Goal: Use online tool/utility: Use online tool/utility

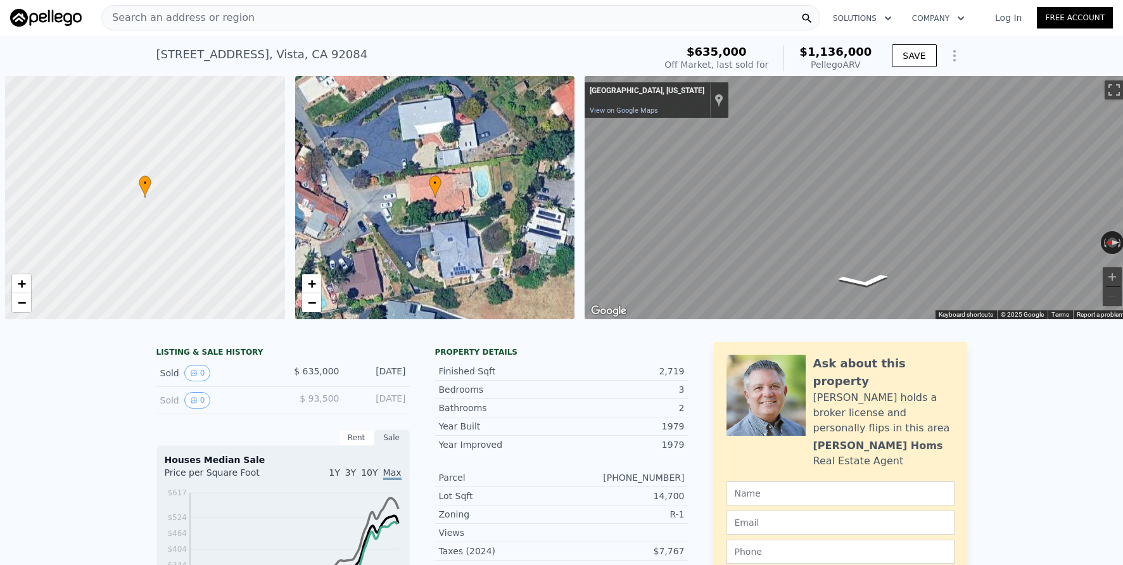
scroll to position [0, 5]
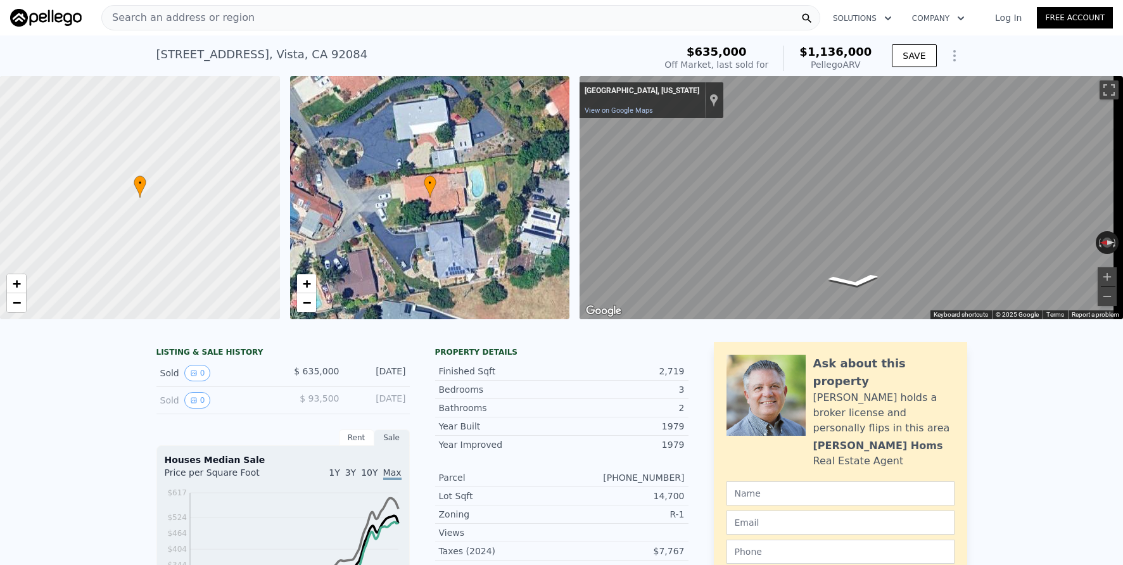
click at [192, 22] on span "Search an address or region" at bounding box center [178, 17] width 153 height 15
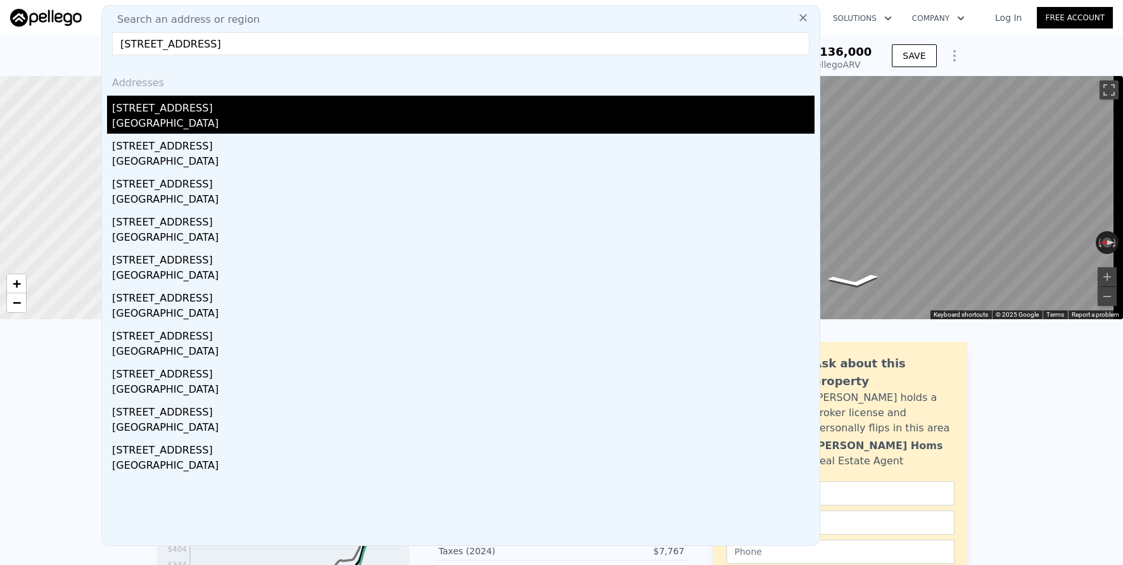
type input "[STREET_ADDRESS]"
click at [259, 116] on div "[GEOGRAPHIC_DATA]" at bounding box center [463, 125] width 702 height 18
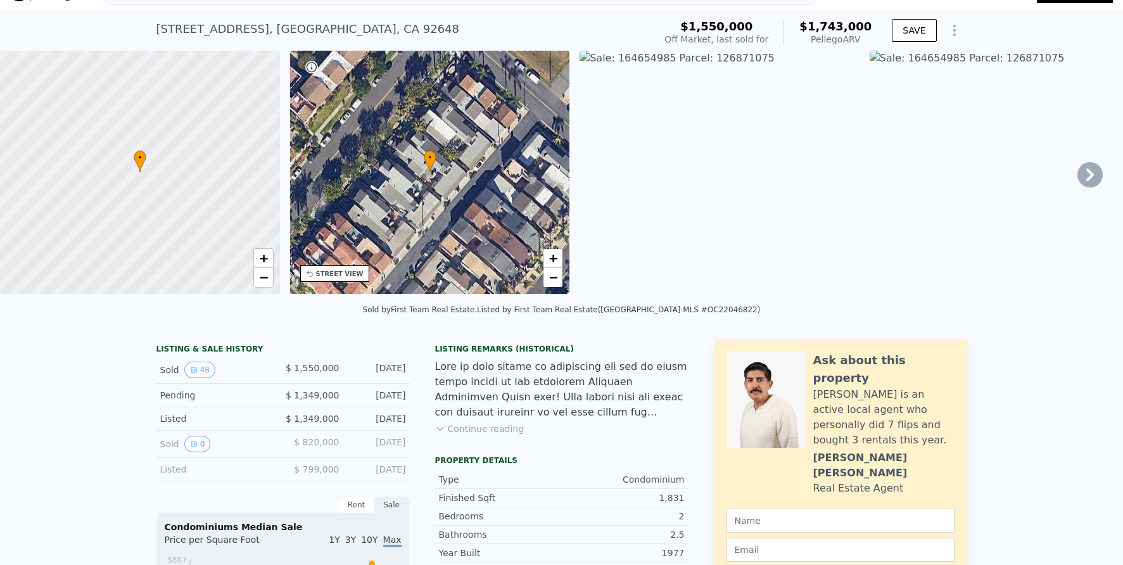
scroll to position [45, 0]
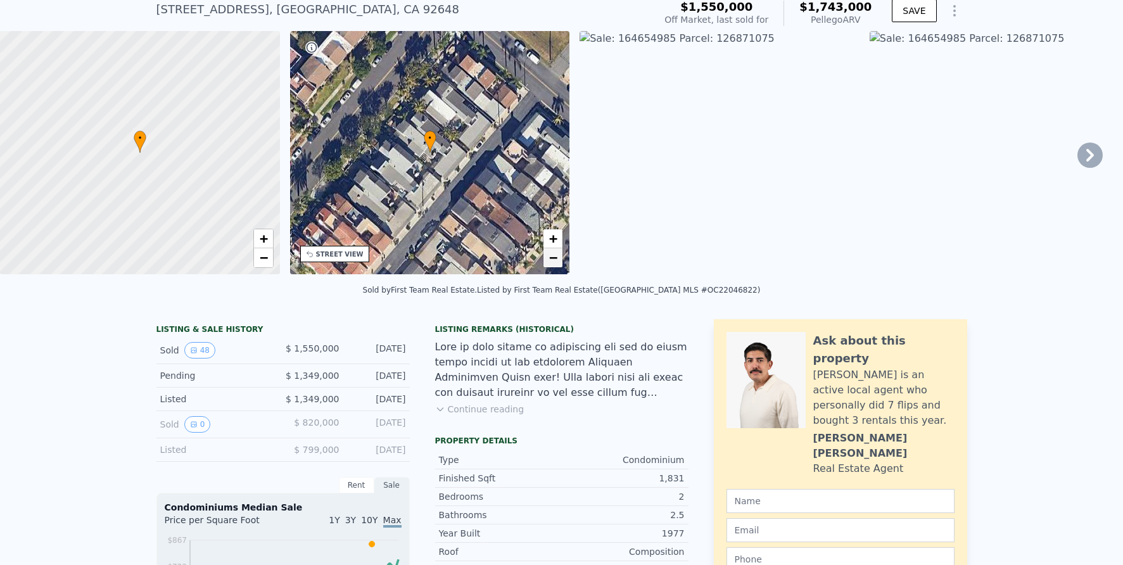
click at [560, 258] on link "−" at bounding box center [552, 257] width 19 height 19
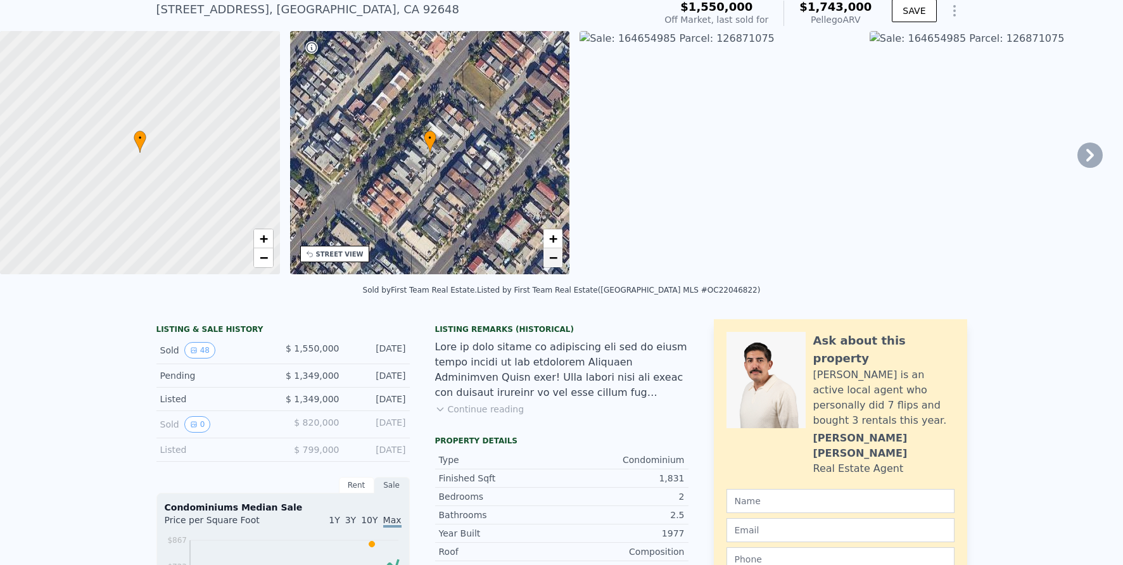
click at [560, 258] on link "−" at bounding box center [552, 257] width 19 height 19
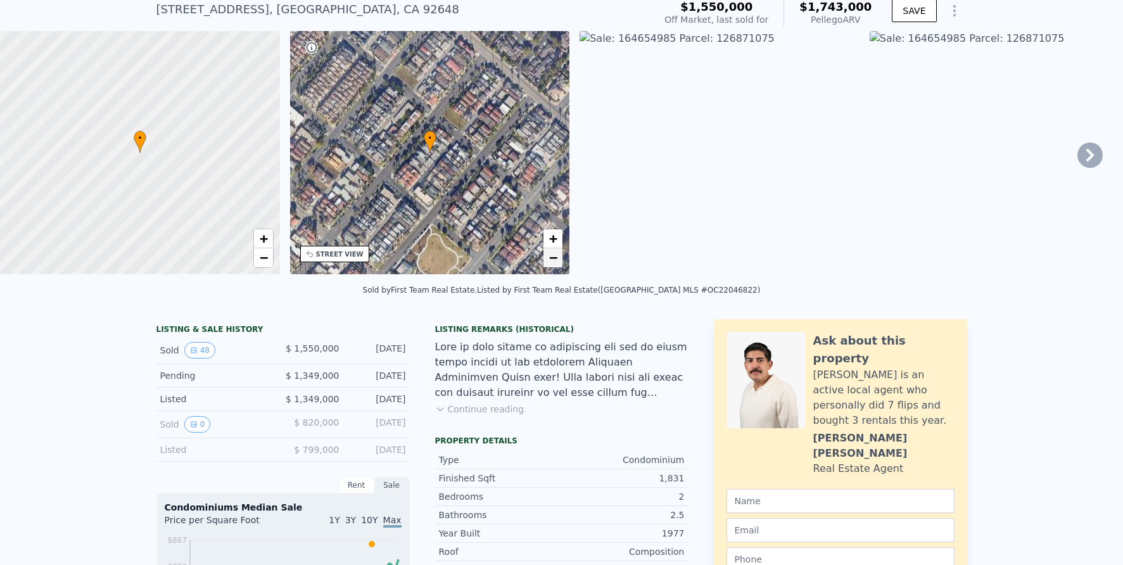
click at [560, 258] on link "−" at bounding box center [552, 257] width 19 height 19
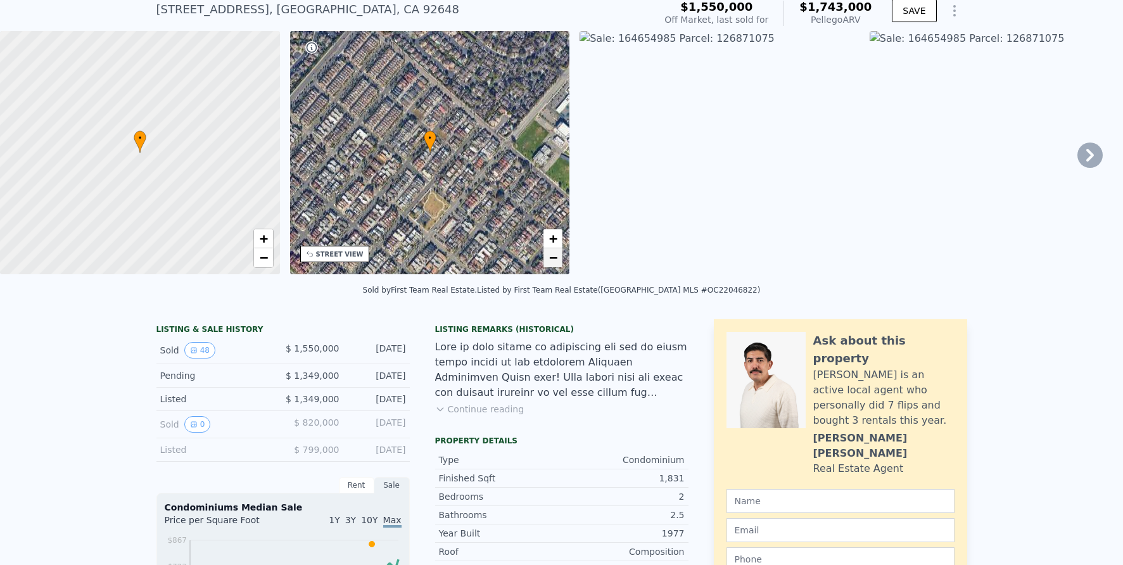
click at [560, 258] on link "−" at bounding box center [552, 257] width 19 height 19
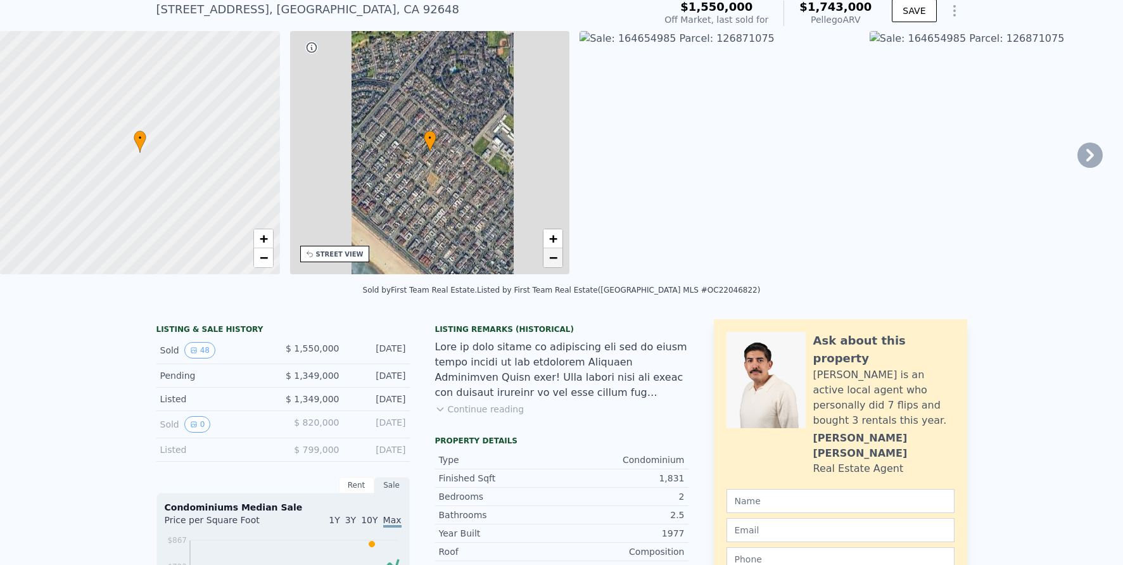
click at [560, 258] on link "−" at bounding box center [552, 257] width 19 height 19
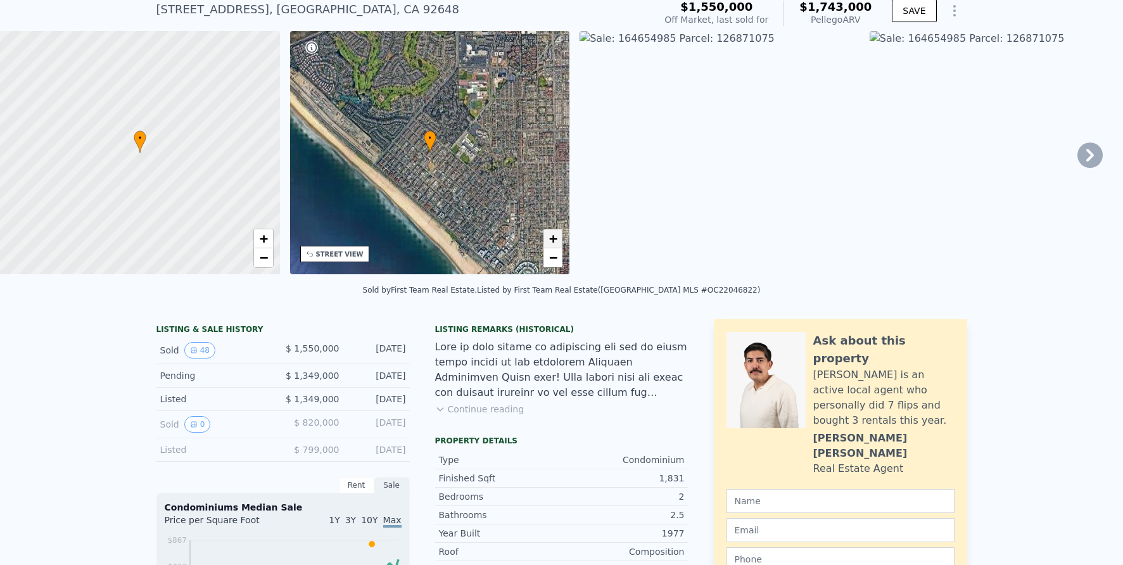
click at [555, 242] on span "+" at bounding box center [553, 239] width 8 height 16
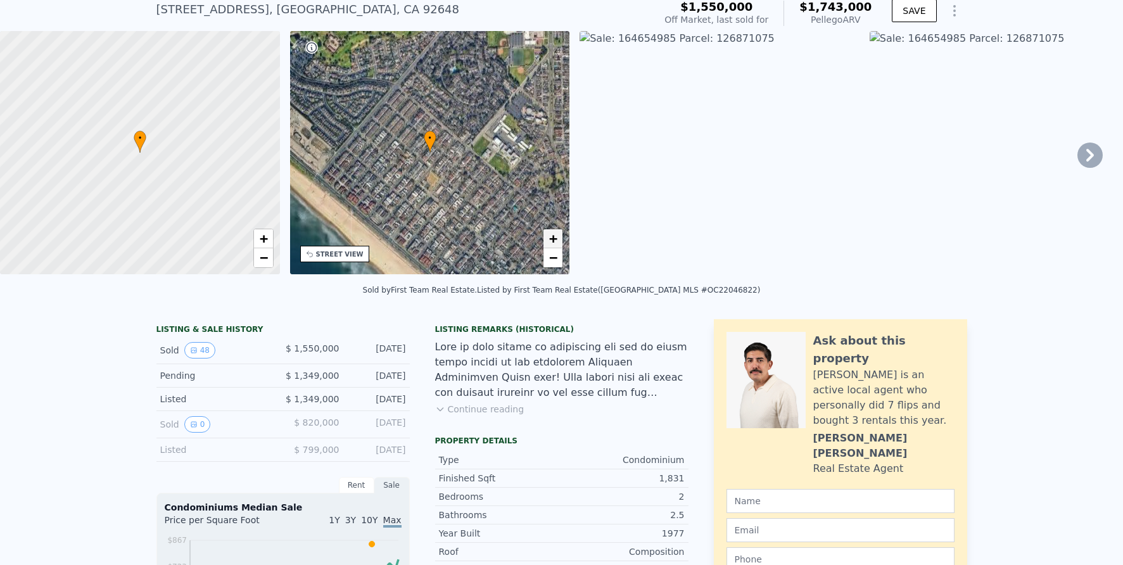
click at [555, 242] on span "+" at bounding box center [553, 239] width 8 height 16
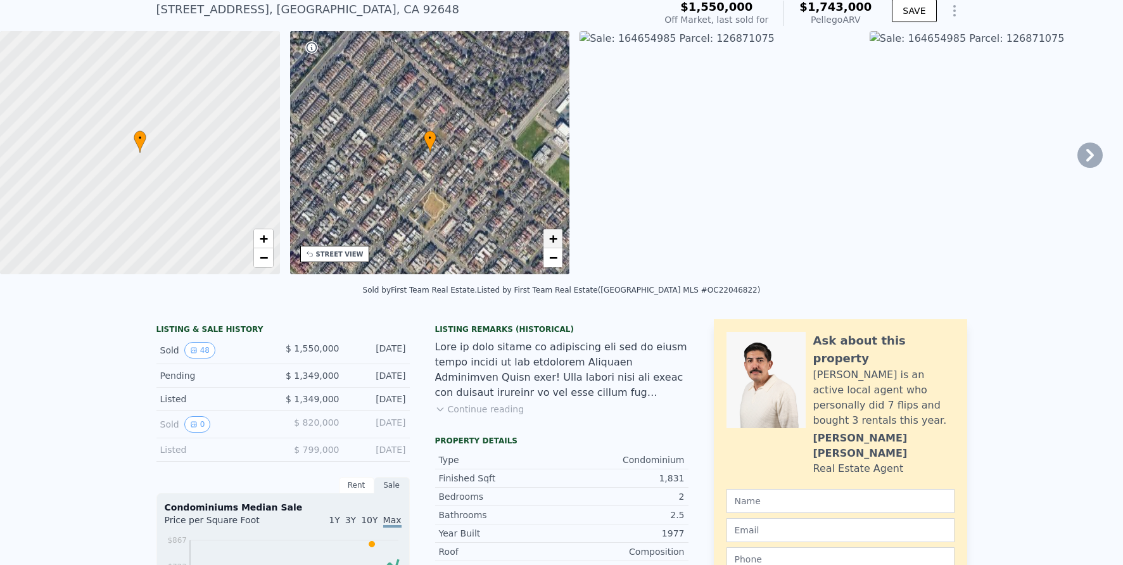
click at [555, 242] on span "+" at bounding box center [553, 239] width 8 height 16
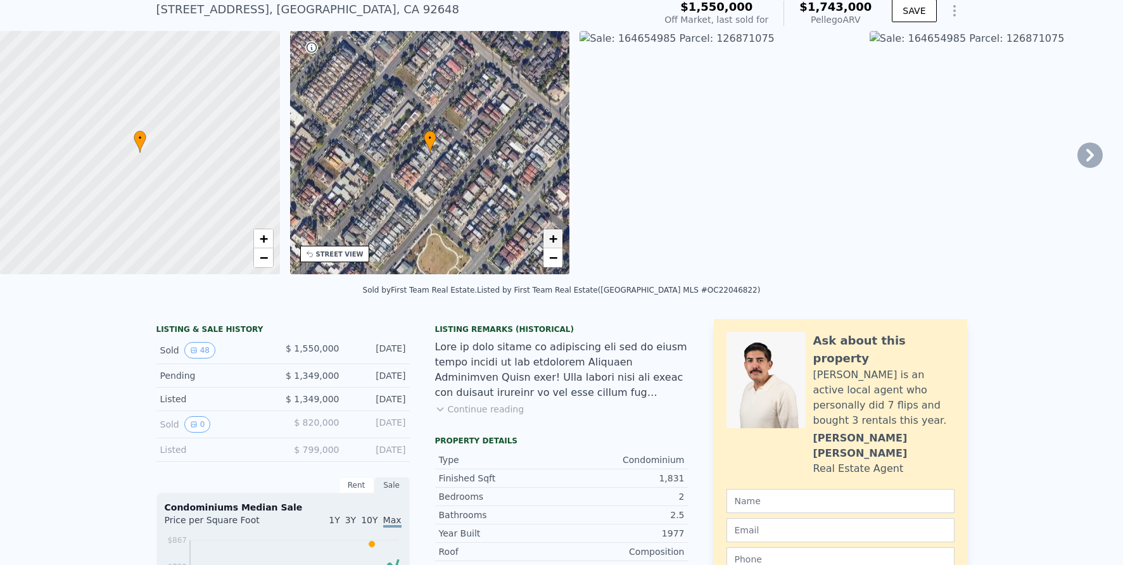
click at [555, 242] on span "+" at bounding box center [553, 239] width 8 height 16
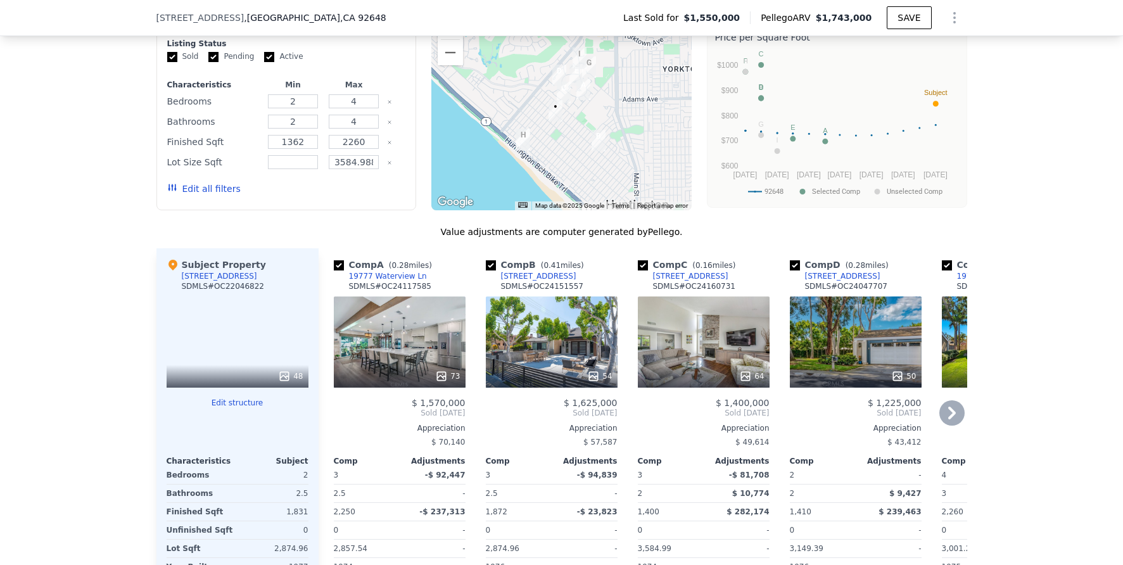
scroll to position [968, 0]
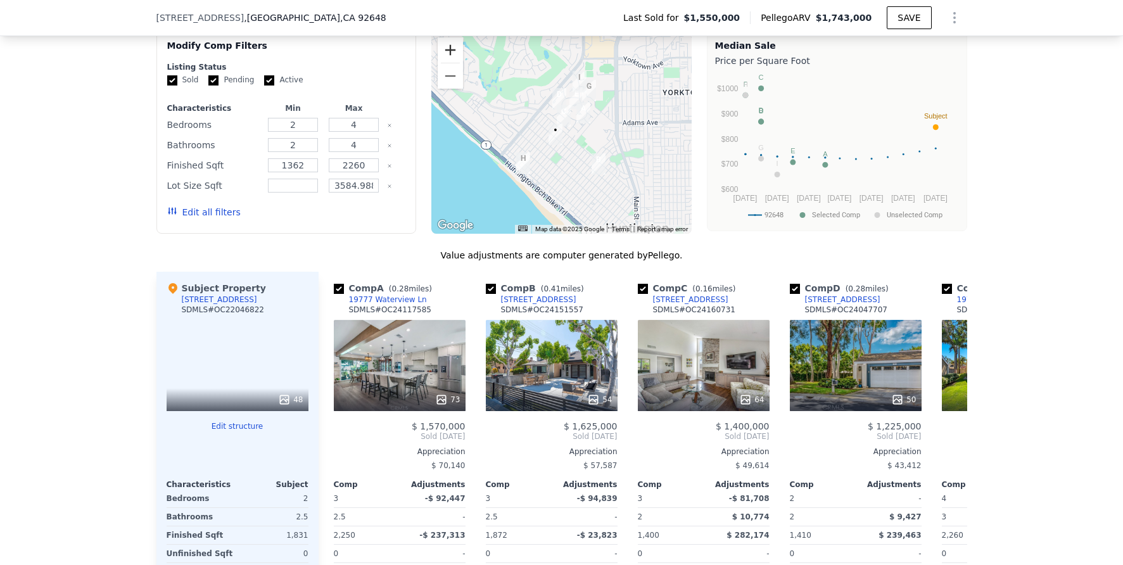
click at [451, 53] on button "Zoom in" at bounding box center [450, 49] width 25 height 25
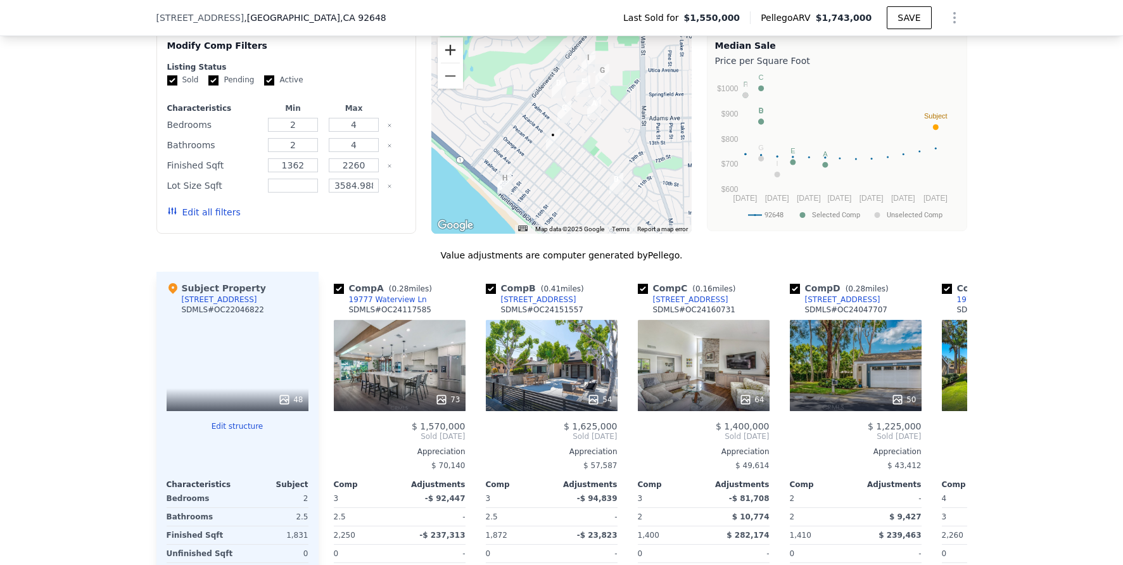
click at [451, 53] on button "Zoom in" at bounding box center [450, 49] width 25 height 25
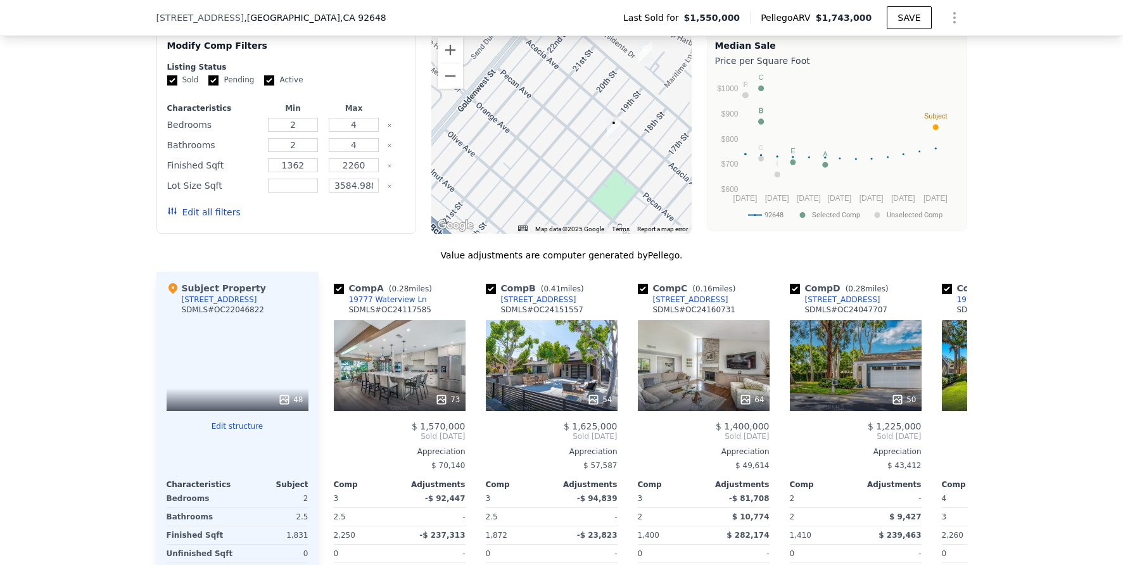
drag, startPoint x: 518, startPoint y: 134, endPoint x: 579, endPoint y: 94, distance: 73.6
click at [583, 94] on div at bounding box center [561, 132] width 260 height 203
click at [452, 89] on button "Zoom out" at bounding box center [450, 75] width 25 height 25
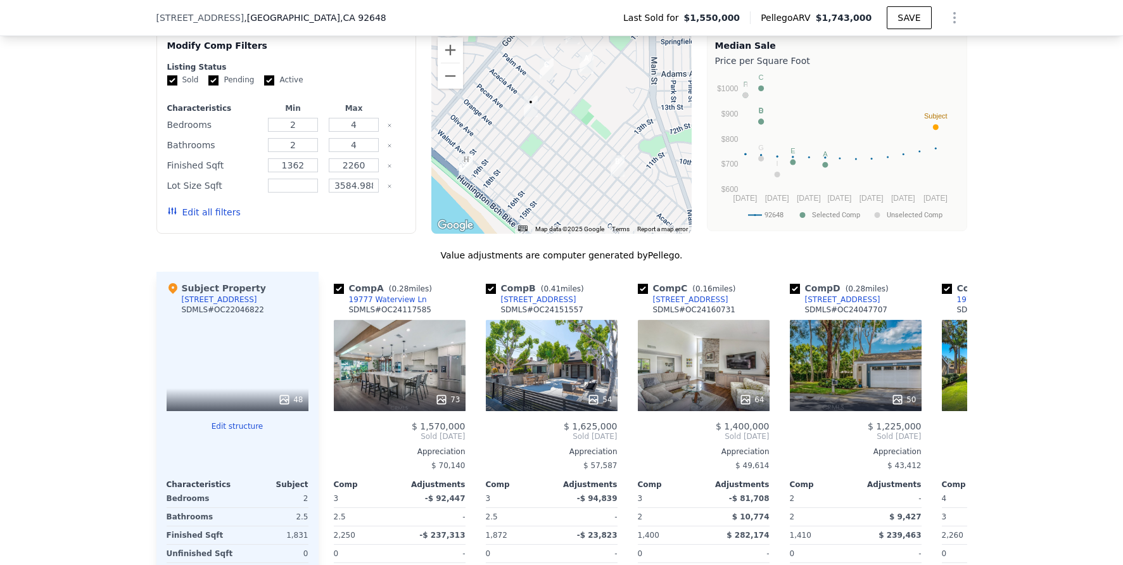
drag, startPoint x: 605, startPoint y: 185, endPoint x: 546, endPoint y: 163, distance: 62.9
click at [546, 163] on div at bounding box center [561, 132] width 260 height 203
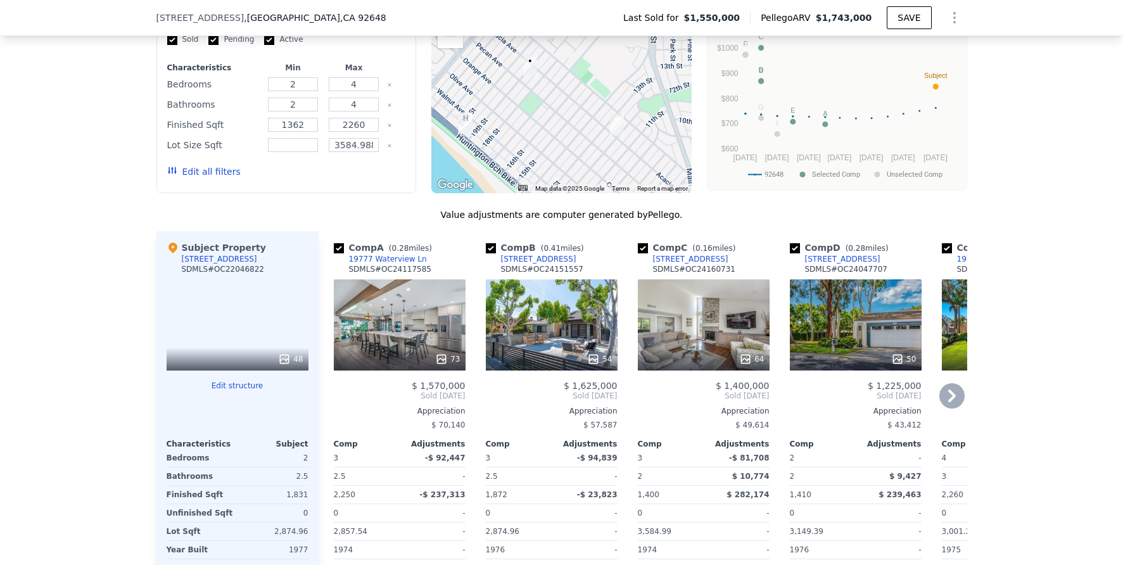
scroll to position [1026, 0]
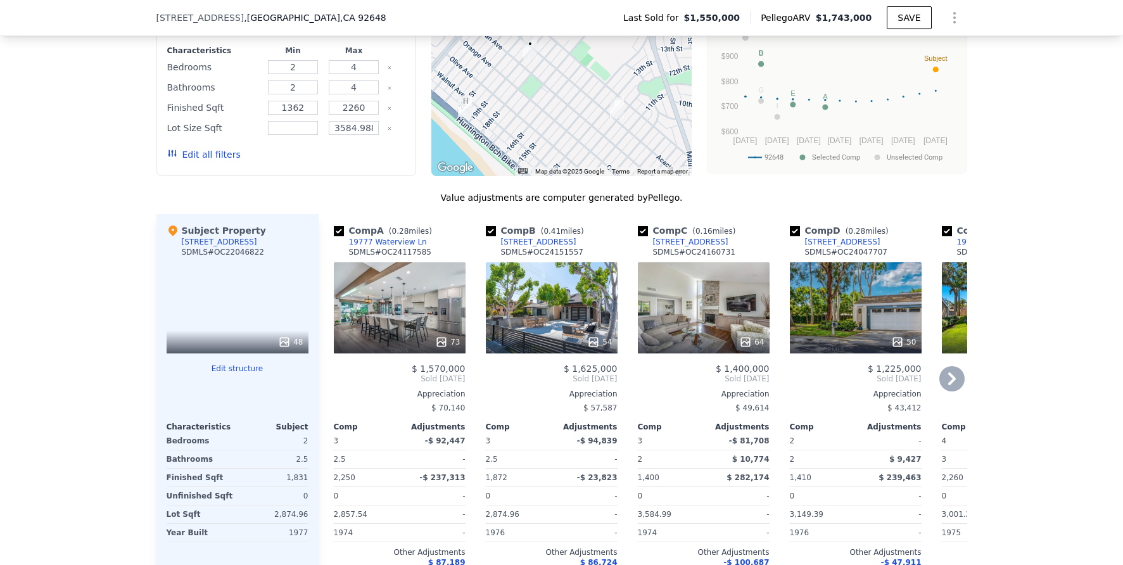
click at [545, 303] on div "54" at bounding box center [552, 307] width 132 height 91
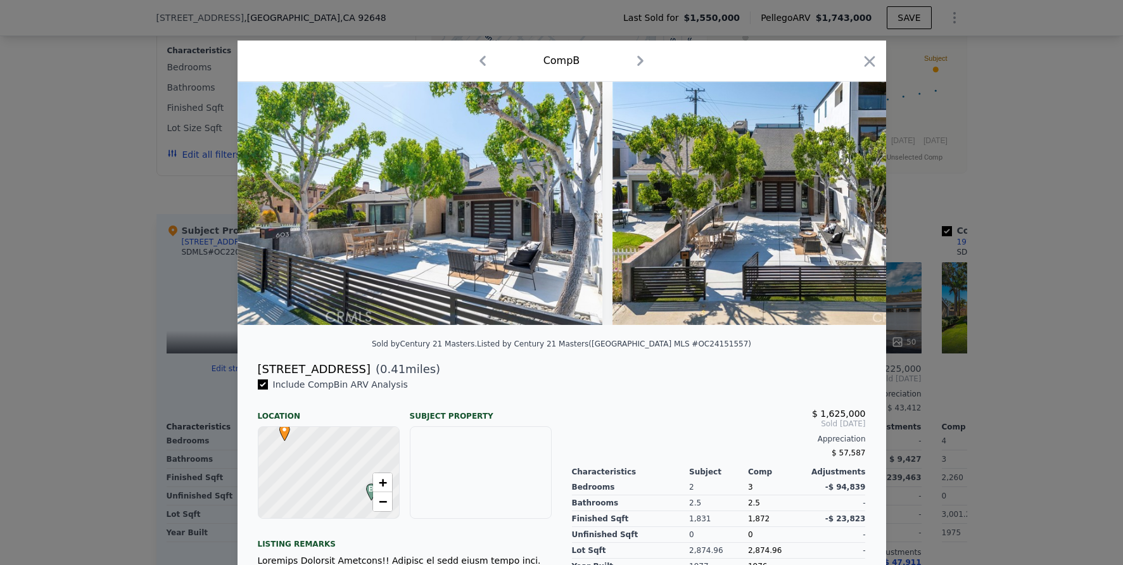
click at [100, 289] on div at bounding box center [561, 282] width 1123 height 565
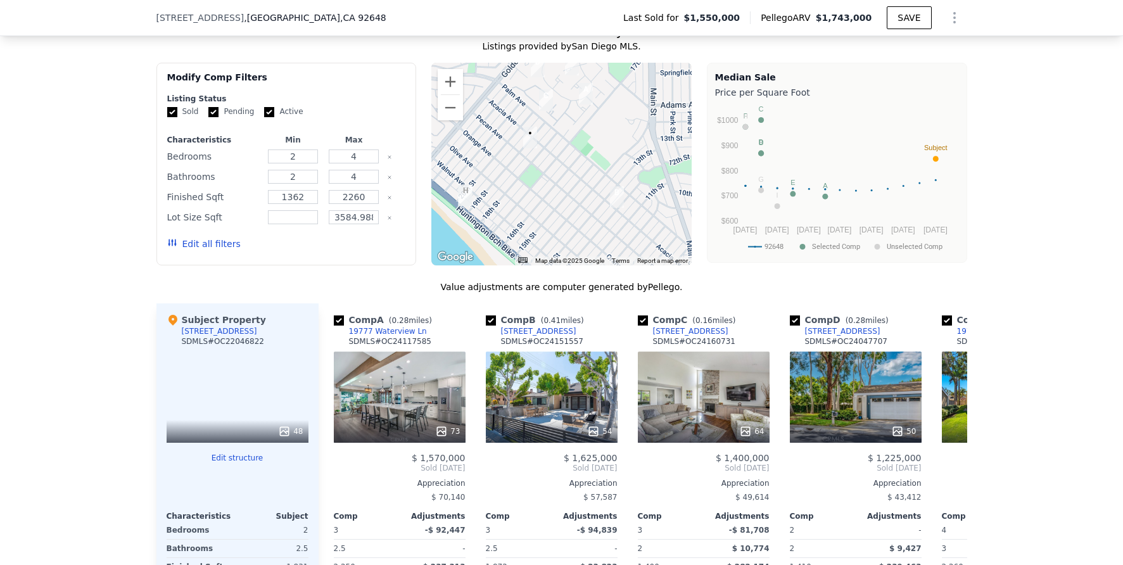
scroll to position [924, 0]
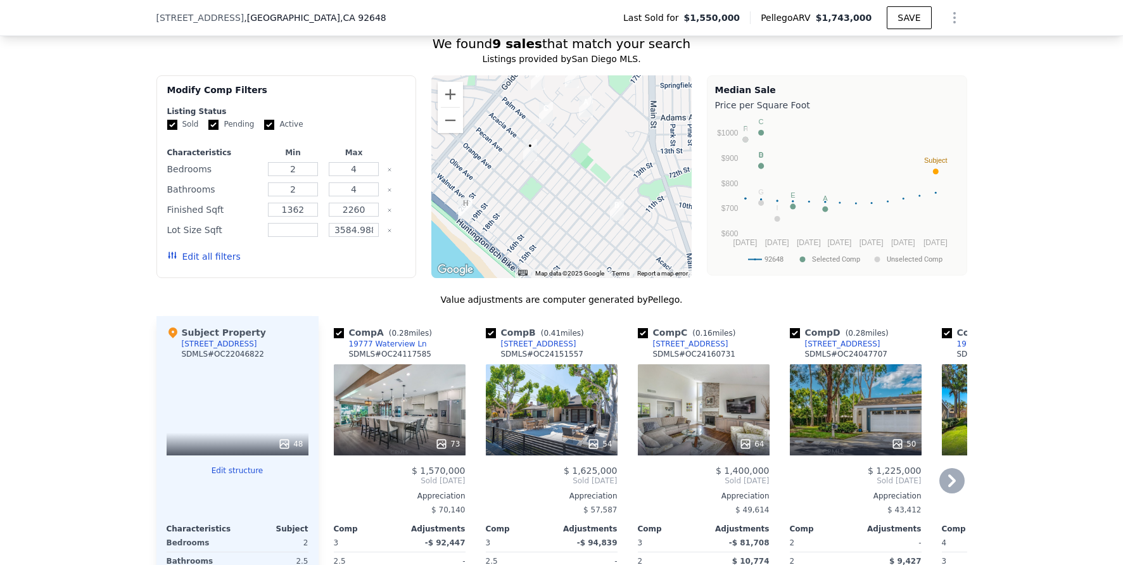
click at [952, 493] on icon at bounding box center [951, 480] width 25 height 25
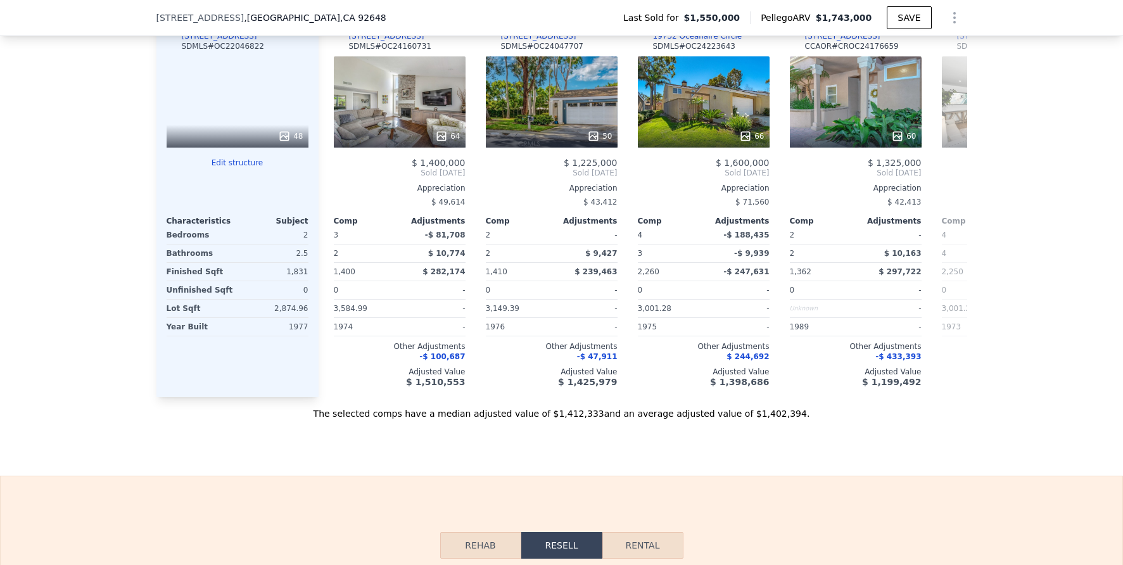
scroll to position [0, 0]
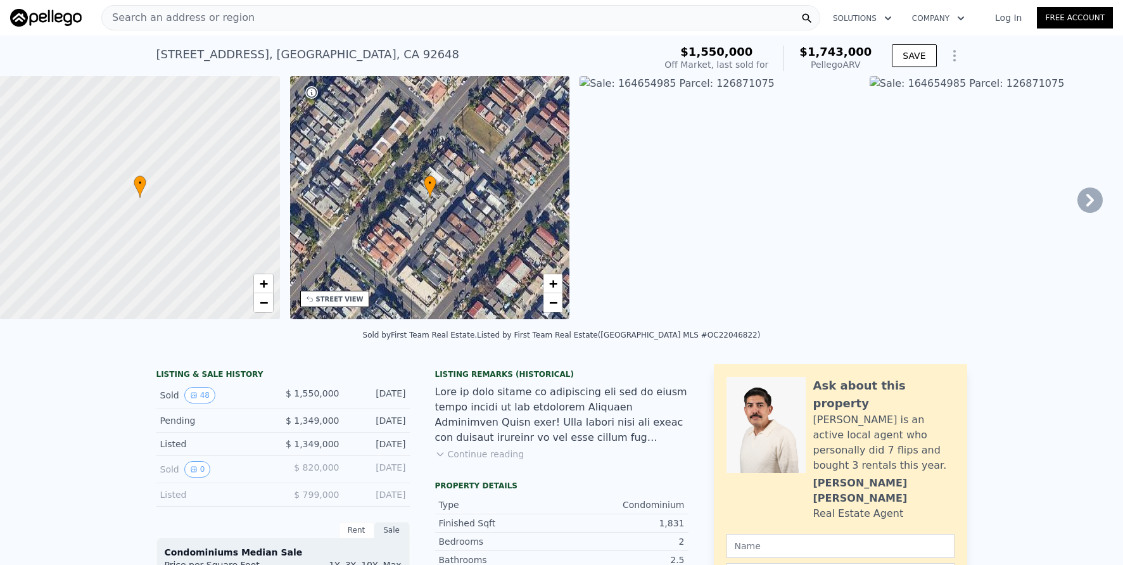
click at [328, 17] on div "Search an address or region" at bounding box center [460, 17] width 719 height 25
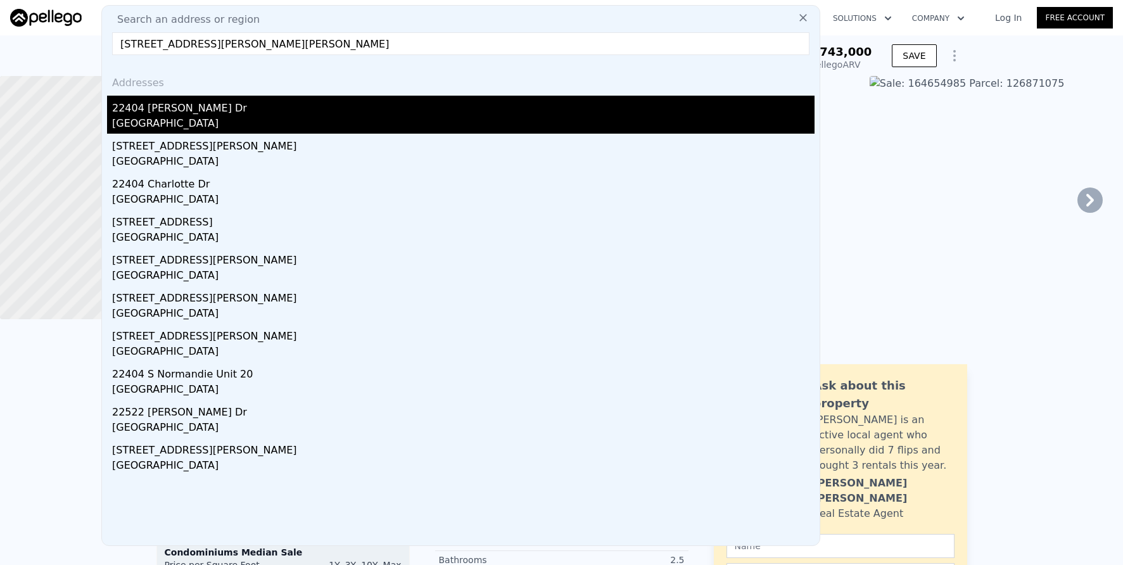
type input "[STREET_ADDRESS][PERSON_NAME][PERSON_NAME]"
click at [298, 96] on div "22404 [PERSON_NAME] Dr" at bounding box center [463, 106] width 702 height 20
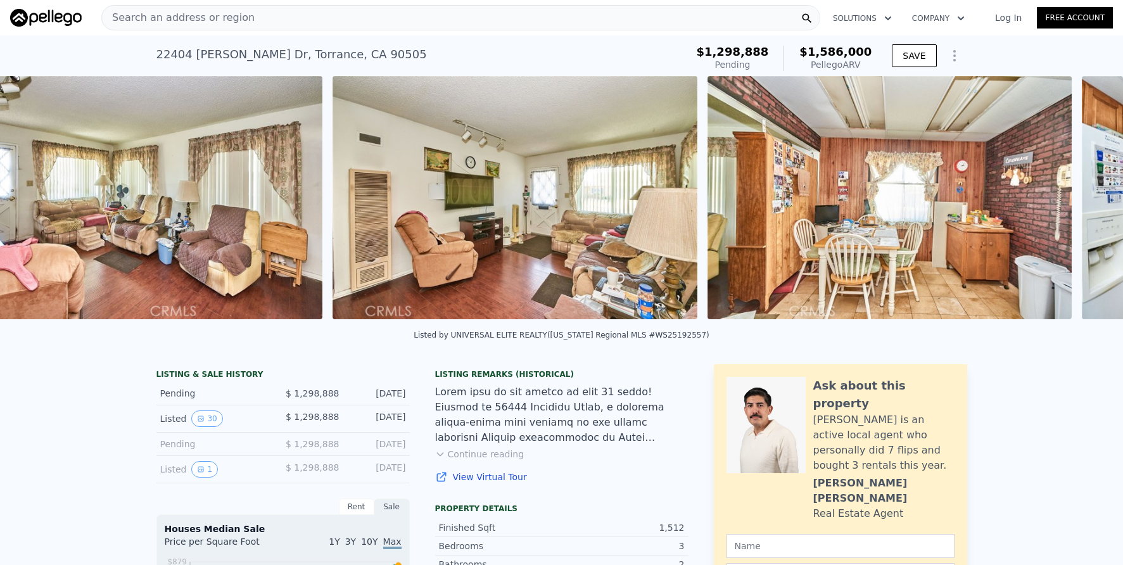
scroll to position [0, 2840]
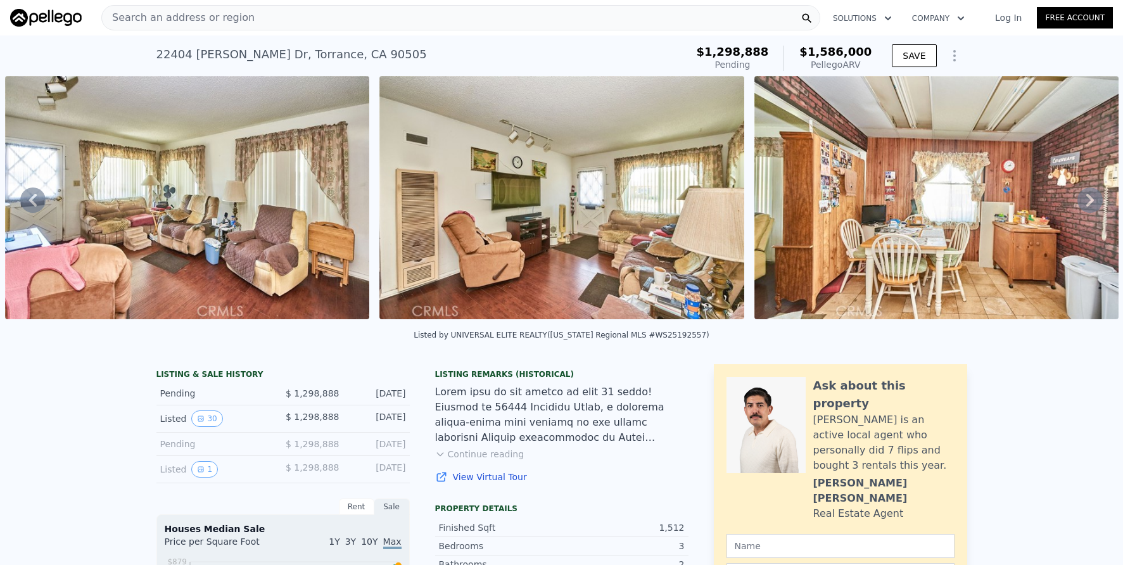
click at [549, 339] on div "Listed by UNIVERSAL ELITE REALTY ([US_STATE] Regional MLS #WS25192557)" at bounding box center [561, 335] width 295 height 9
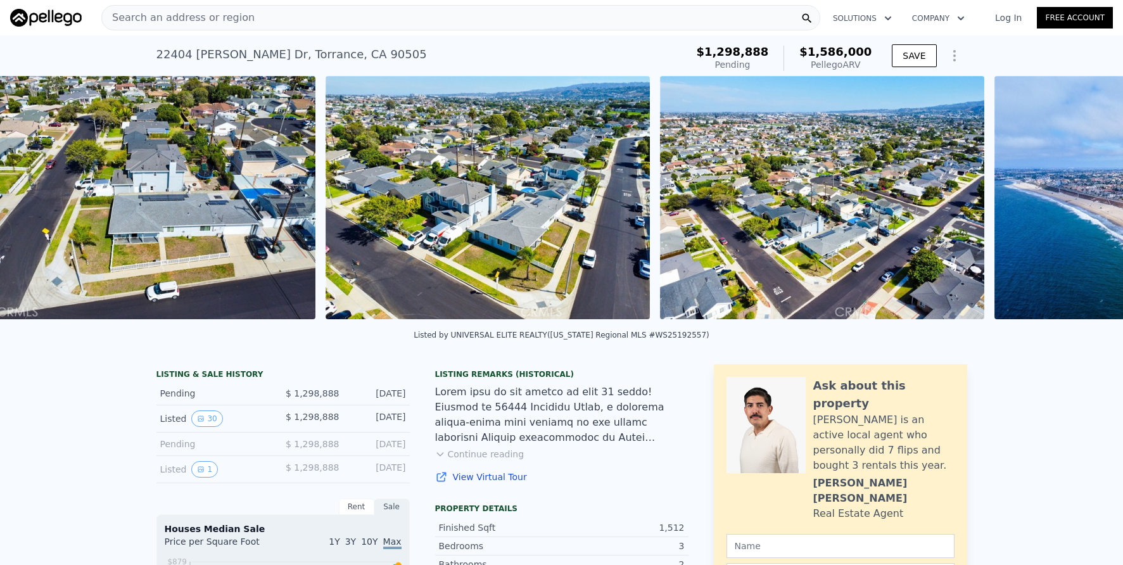
scroll to position [0, 9590]
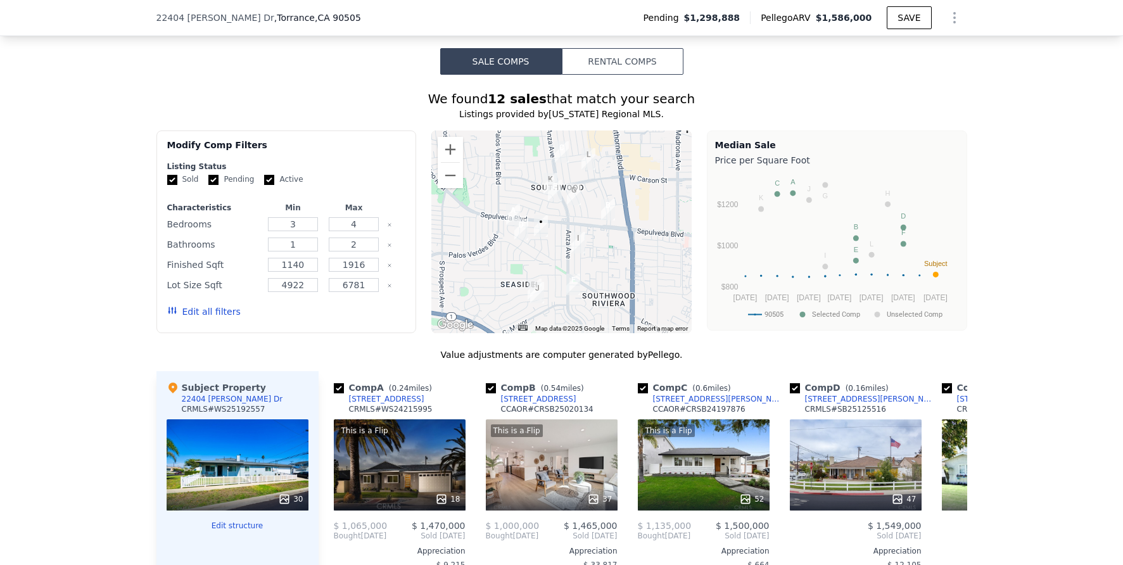
scroll to position [1006, 0]
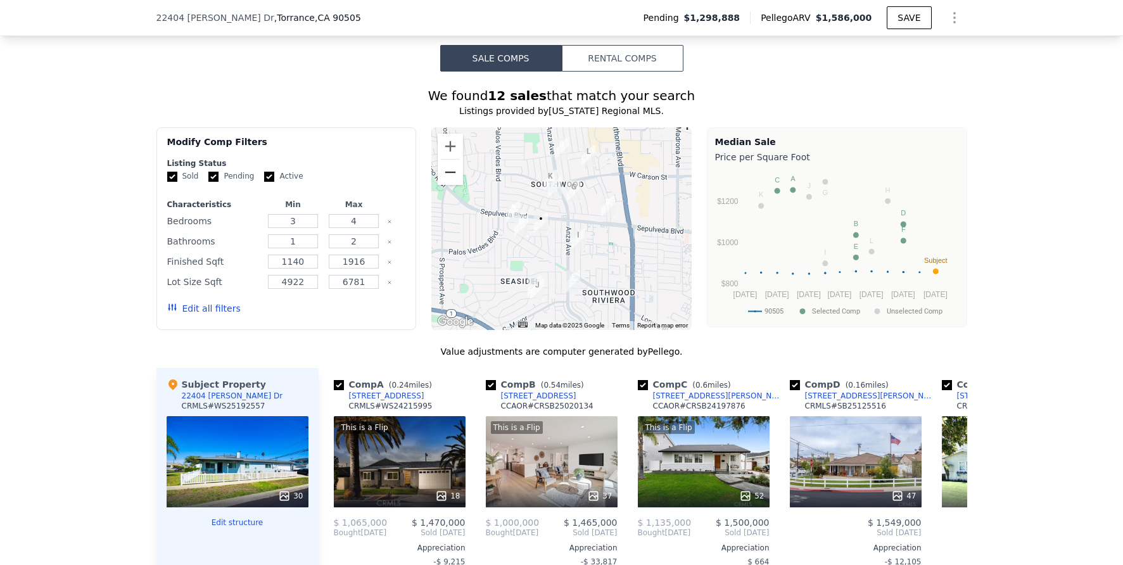
click at [453, 180] on button "Zoom out" at bounding box center [450, 172] width 25 height 25
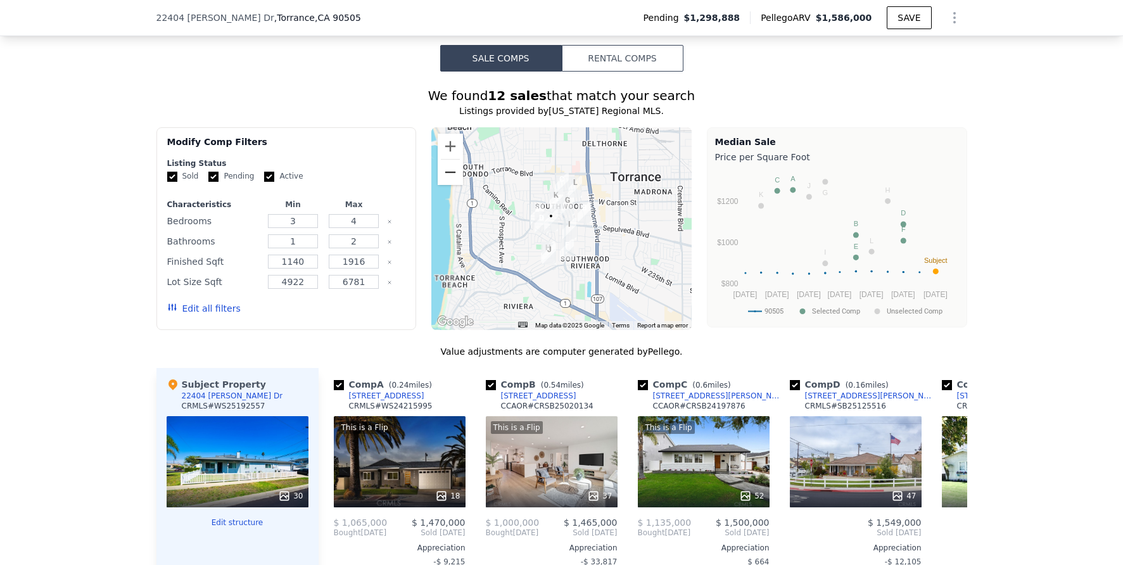
click at [453, 180] on button "Zoom out" at bounding box center [450, 172] width 25 height 25
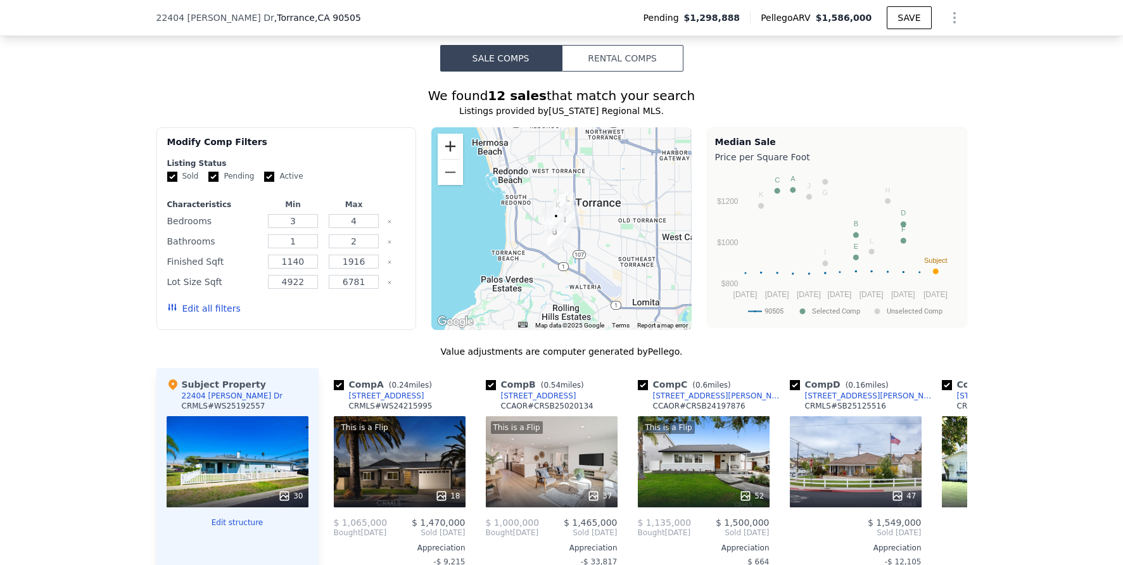
click at [453, 154] on button "Zoom in" at bounding box center [450, 146] width 25 height 25
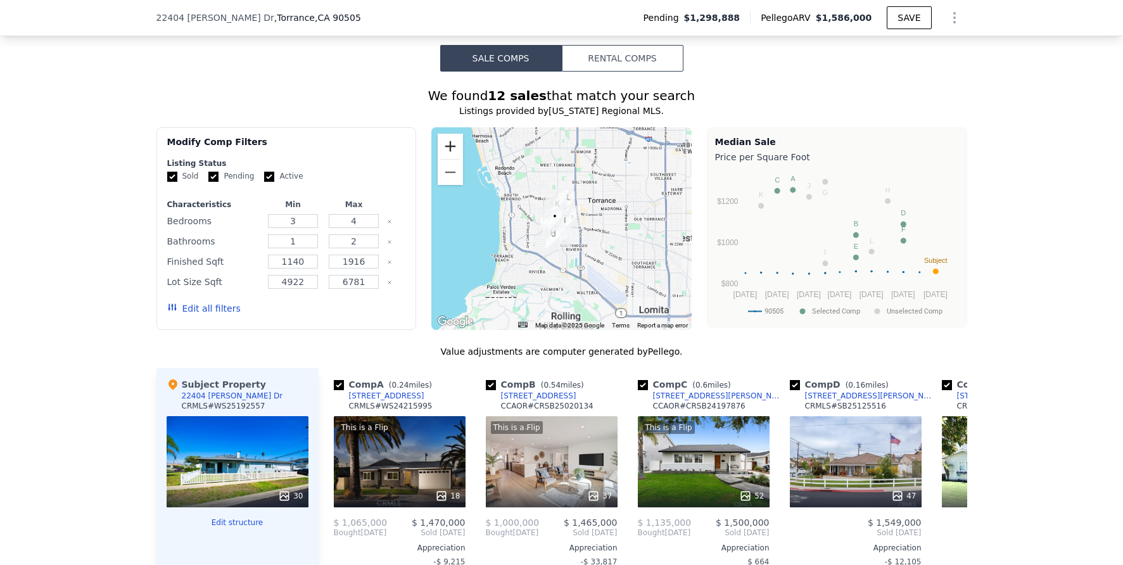
click at [453, 154] on button "Zoom in" at bounding box center [450, 146] width 25 height 25
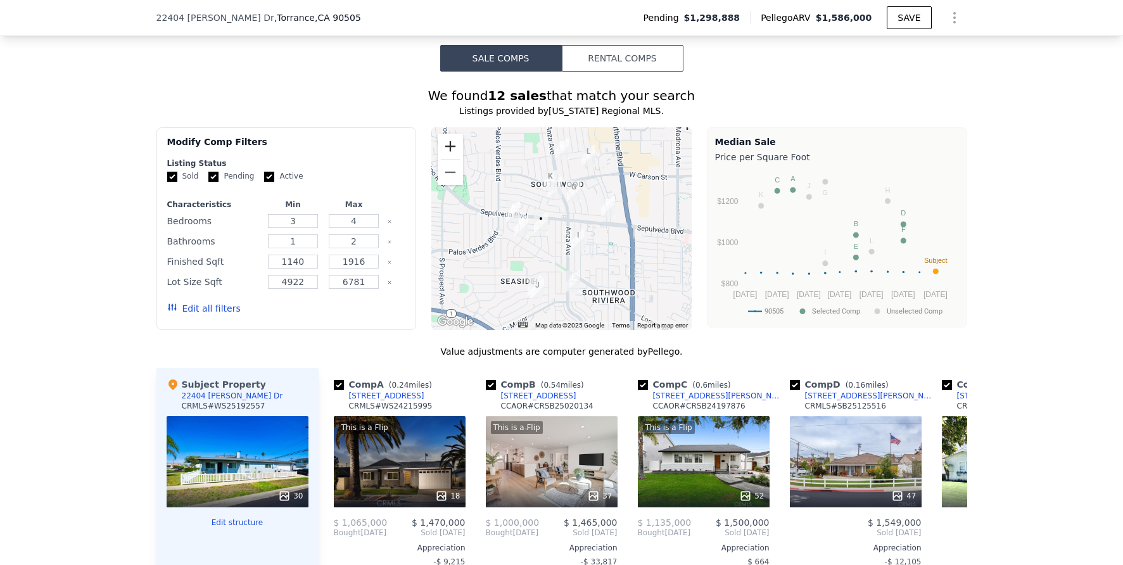
click at [453, 154] on button "Zoom in" at bounding box center [450, 146] width 25 height 25
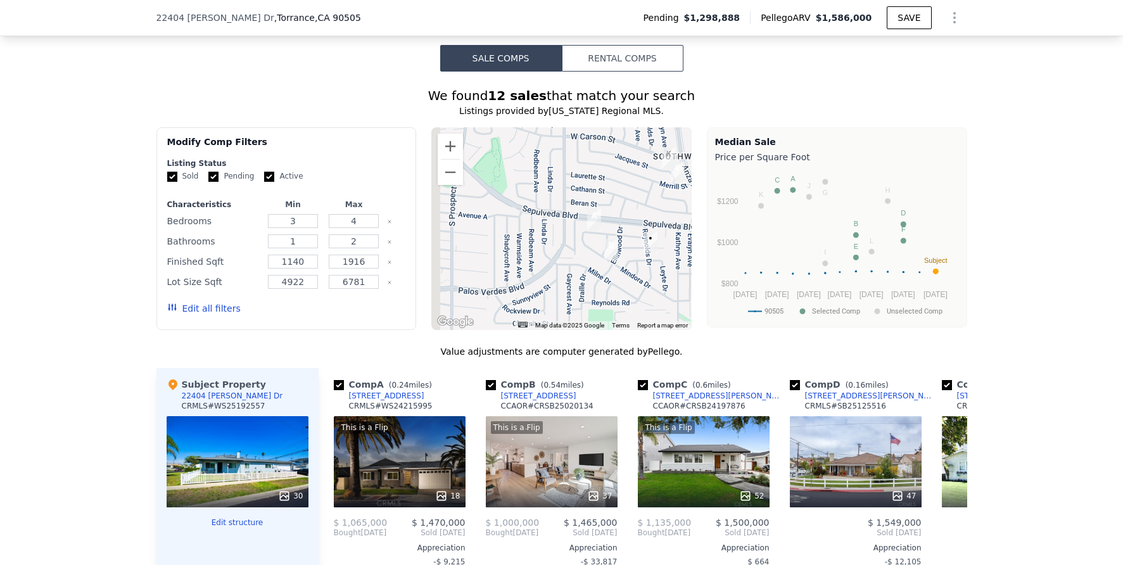
drag, startPoint x: 488, startPoint y: 225, endPoint x: 614, endPoint y: 241, distance: 126.3
click at [618, 242] on div at bounding box center [561, 228] width 260 height 203
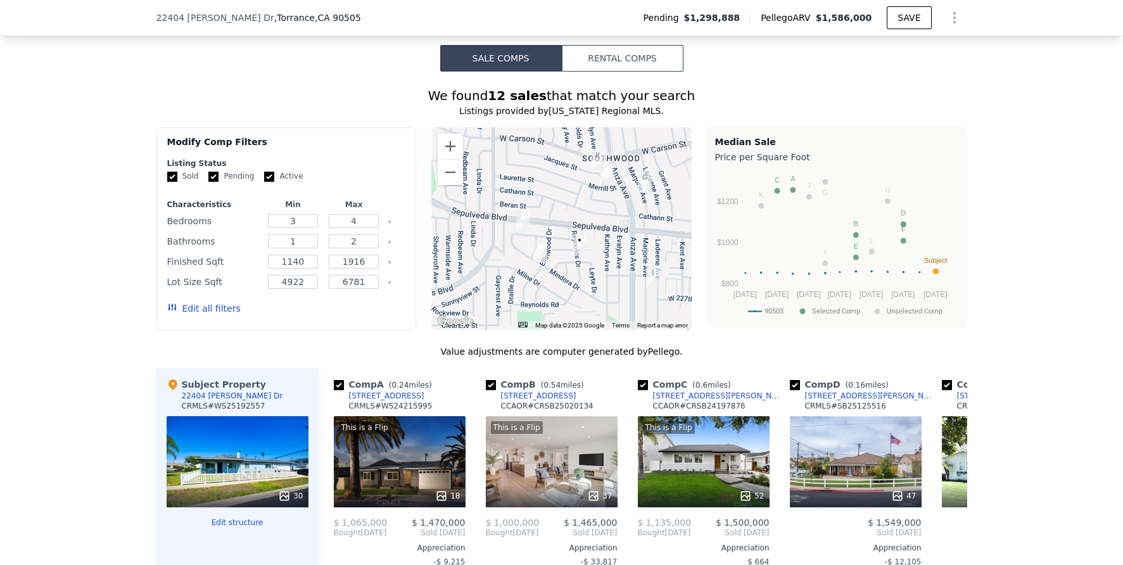
drag, startPoint x: 608, startPoint y: 239, endPoint x: 533, endPoint y: 242, distance: 74.8
click at [533, 242] on div at bounding box center [561, 228] width 260 height 203
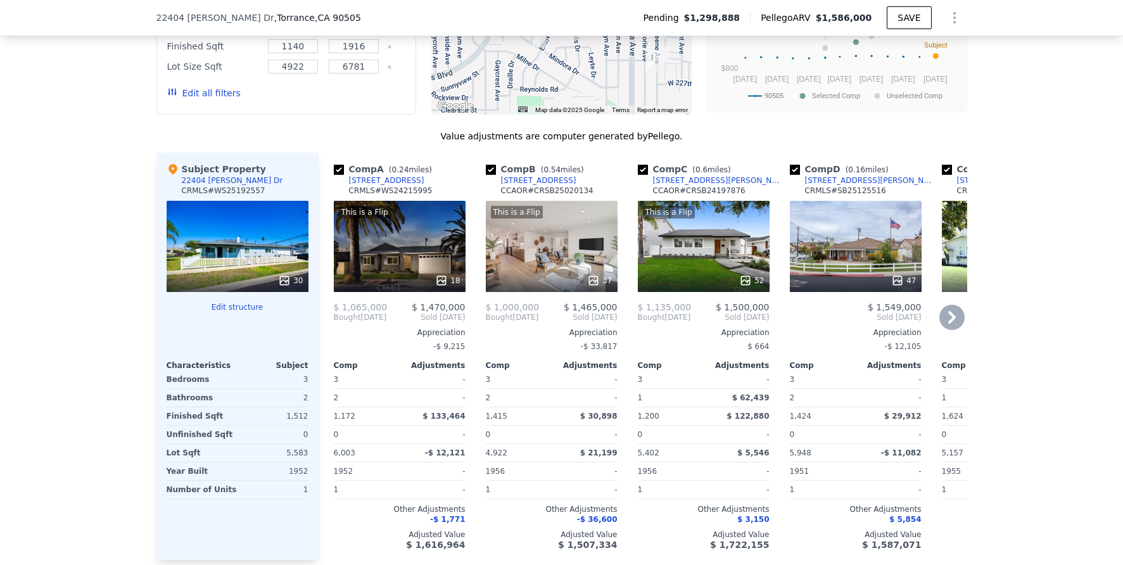
scroll to position [1198, 0]
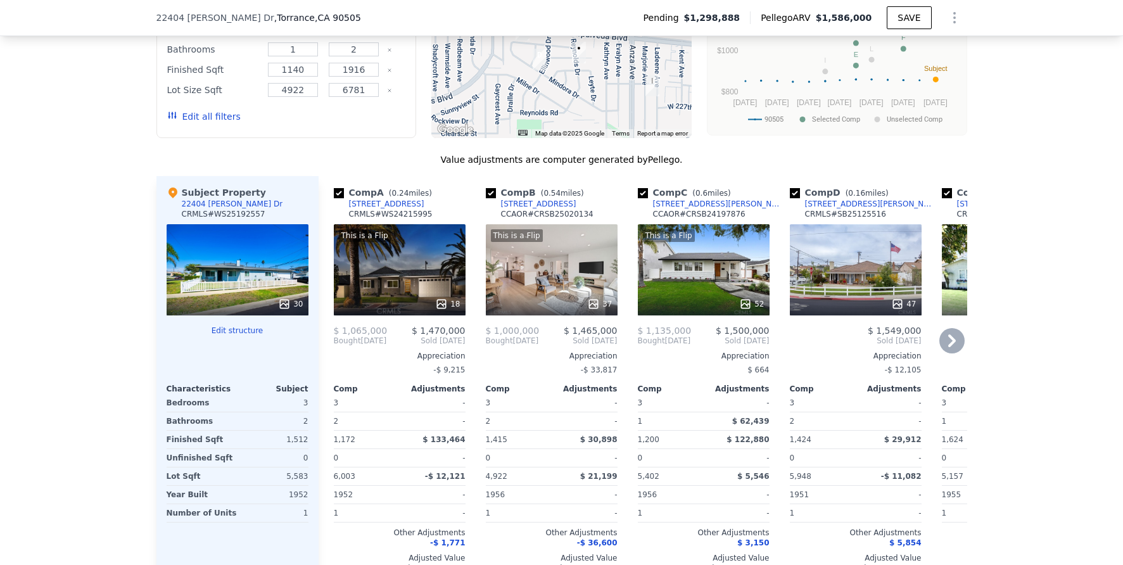
click at [723, 287] on div "This is a Flip 52" at bounding box center [704, 269] width 132 height 91
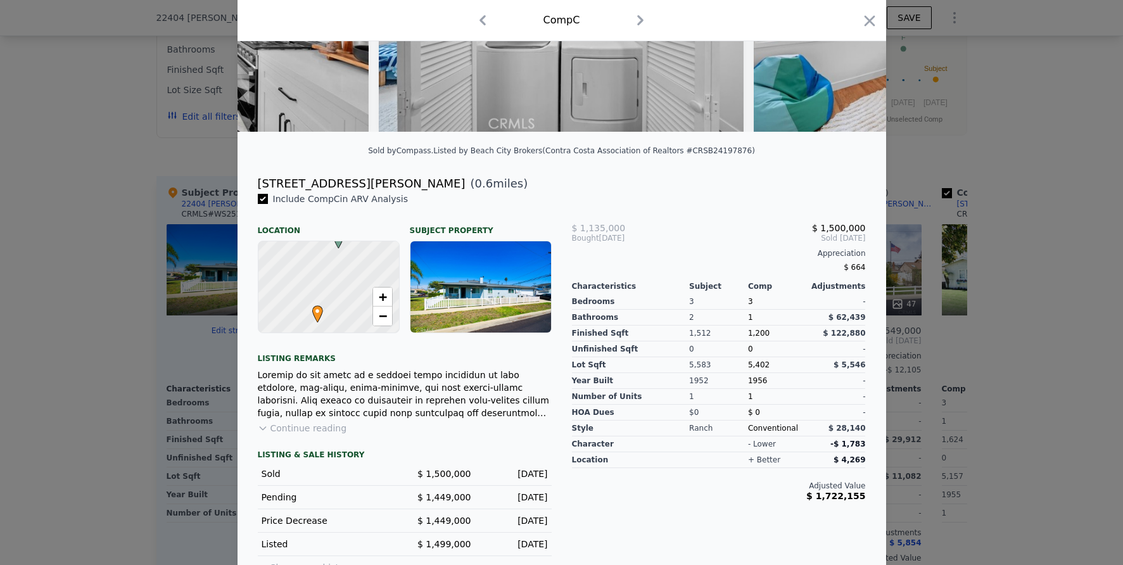
scroll to position [206, 0]
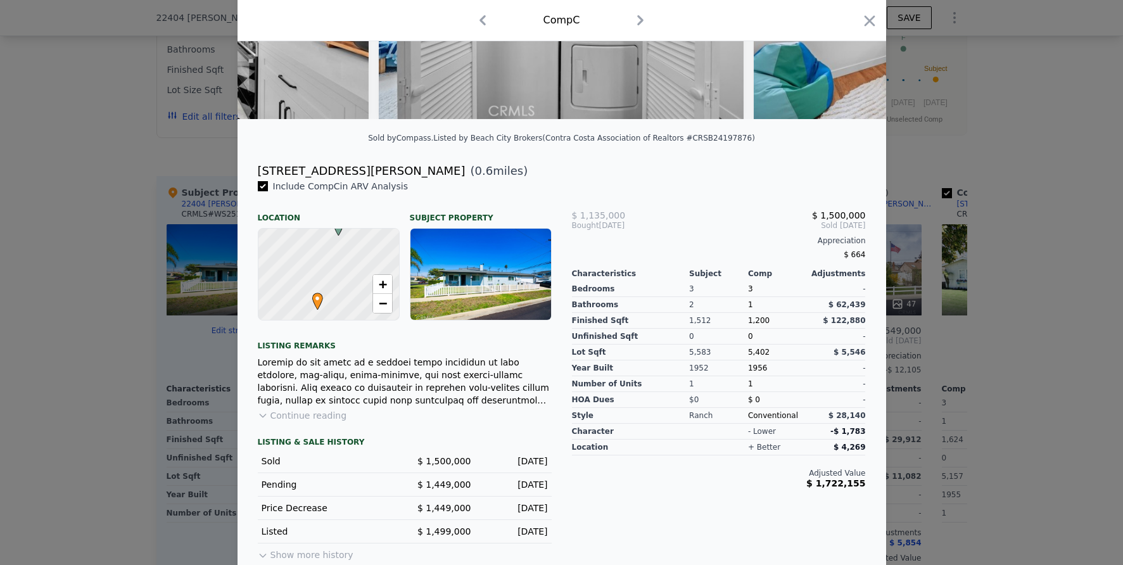
click at [1039, 373] on div at bounding box center [561, 282] width 1123 height 565
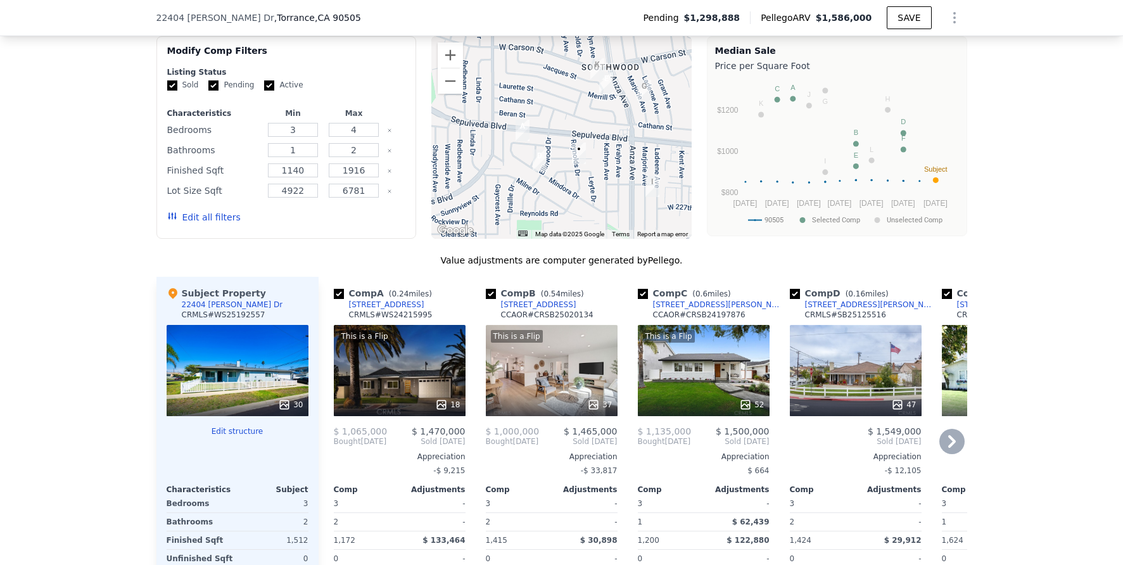
scroll to position [1096, 0]
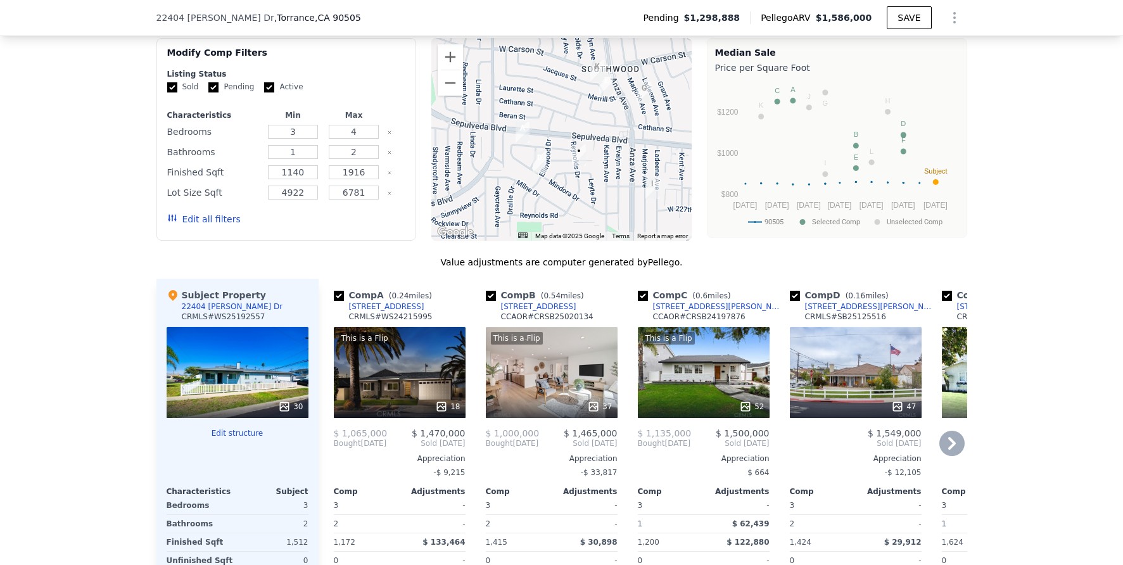
click at [866, 373] on div "47" at bounding box center [856, 372] width 132 height 91
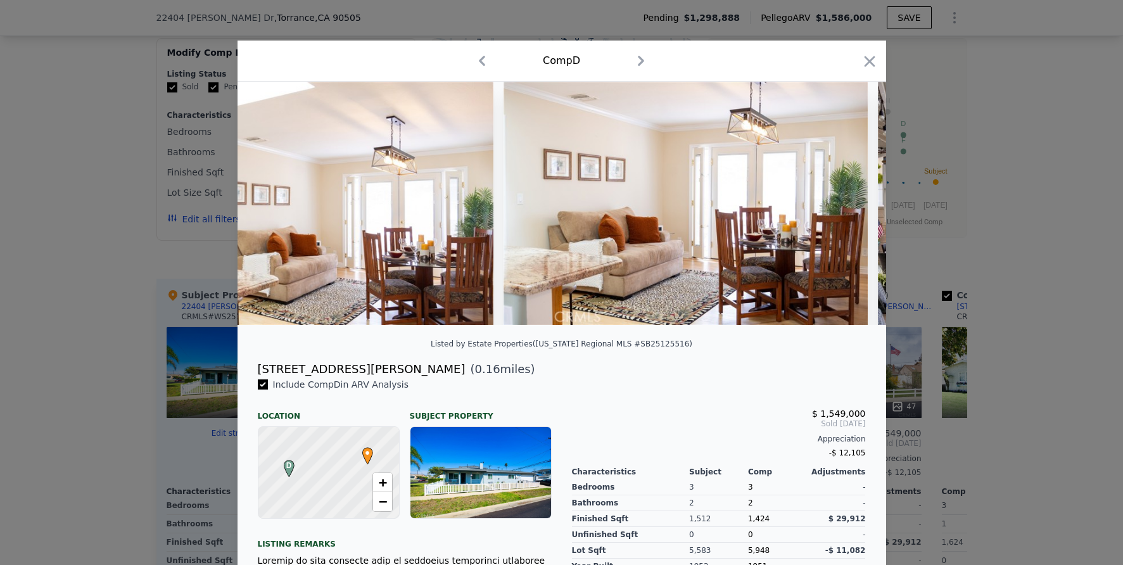
scroll to position [0, 16495]
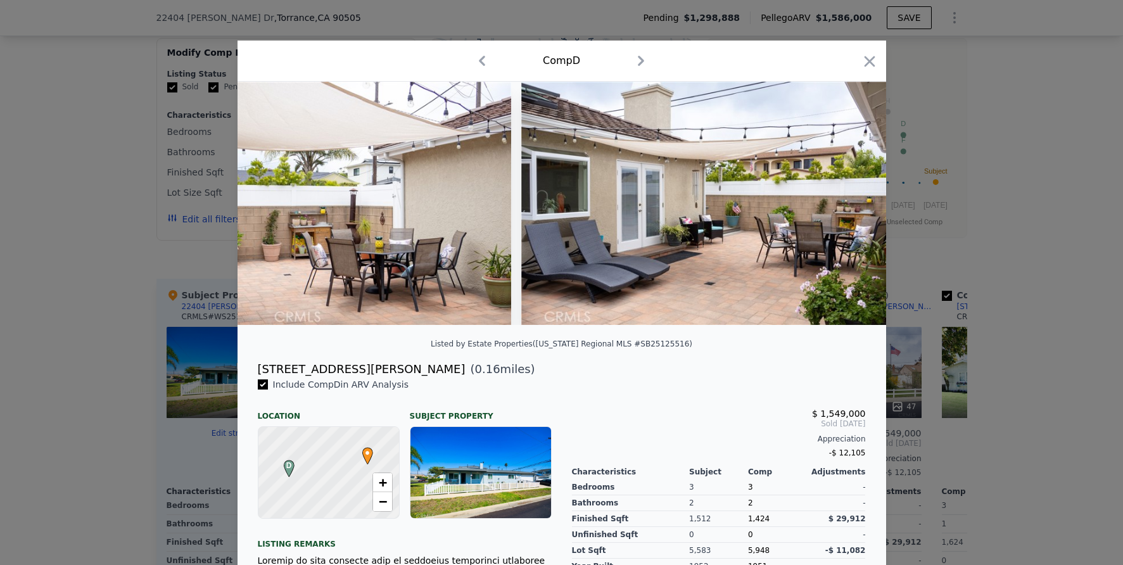
click at [1029, 306] on div at bounding box center [561, 282] width 1123 height 565
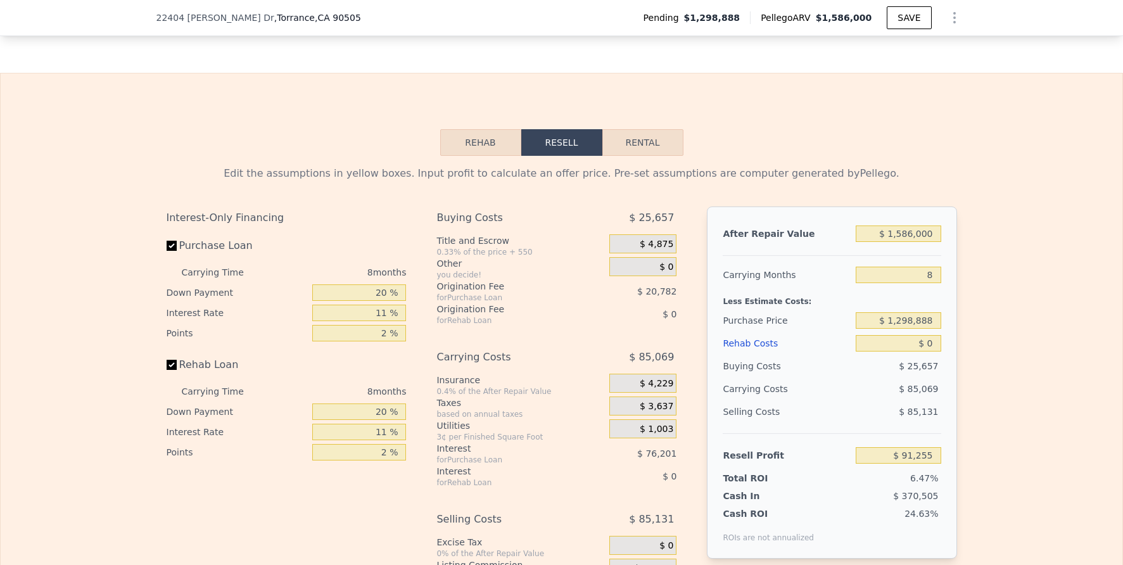
scroll to position [1801, 0]
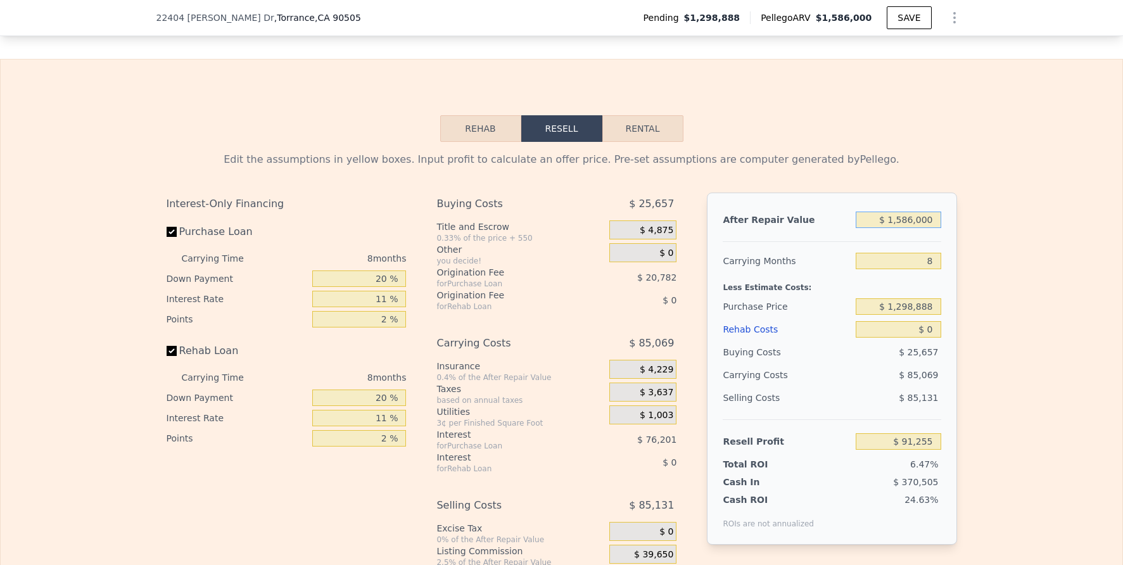
click at [910, 228] on input "$ 1,586,000" at bounding box center [898, 220] width 85 height 16
type input "$ 158,000"
type input "-$ 1,256,782"
type input "$ 15,000"
type input "-$ 1,391,775"
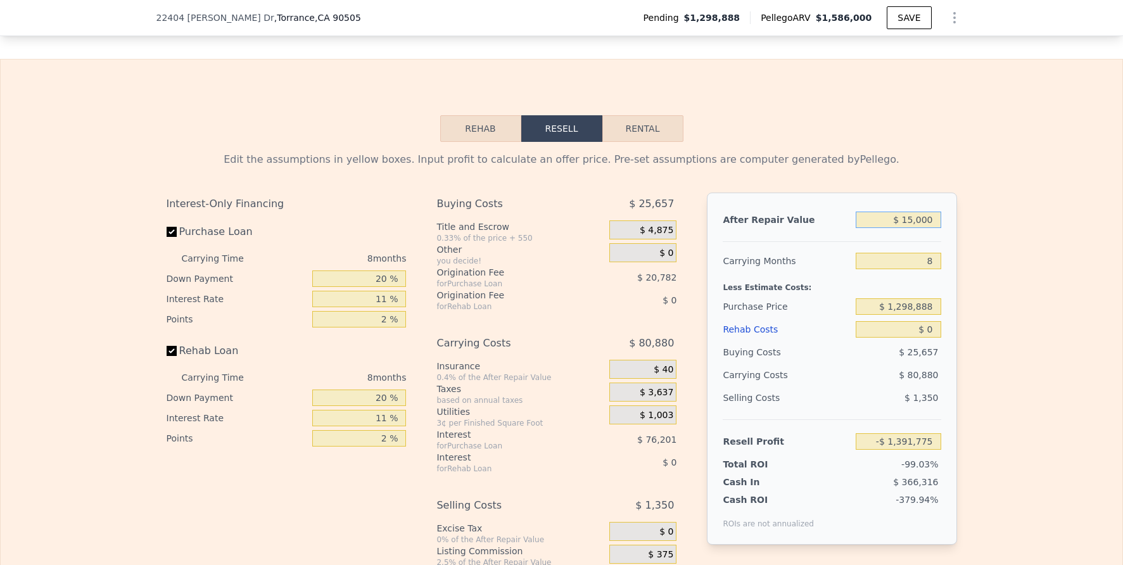
type input "$ 155,000"
type input "-$ 1,259,614"
type input "$ 1,550,000"
type input "$ 57,270"
type input "$ 1,550,000"
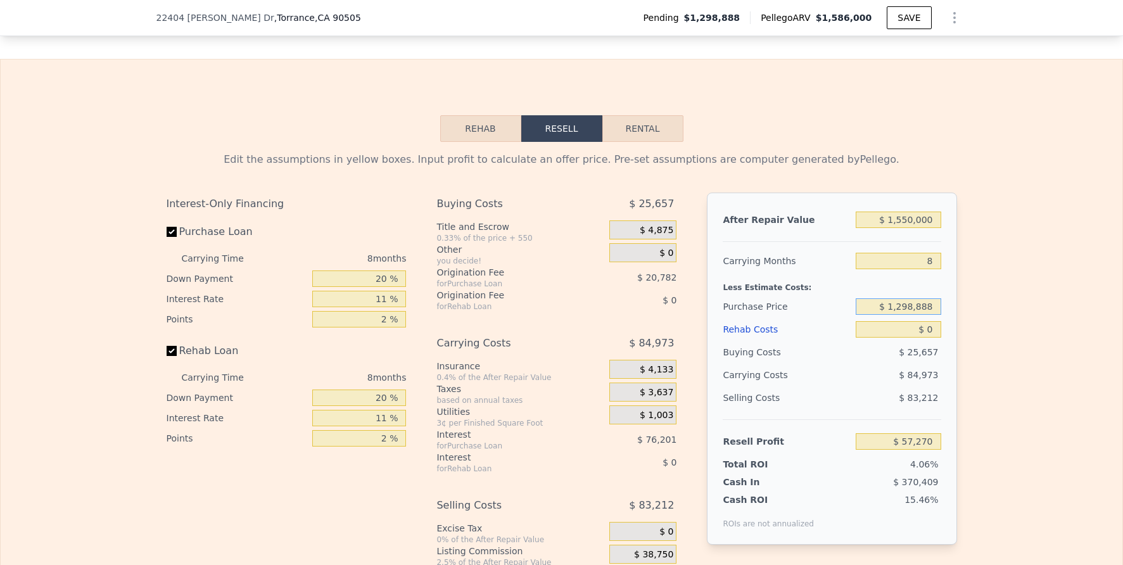
click at [902, 315] on input "$ 1,298,888" at bounding box center [898, 306] width 85 height 16
type input "$ 1,270,000"
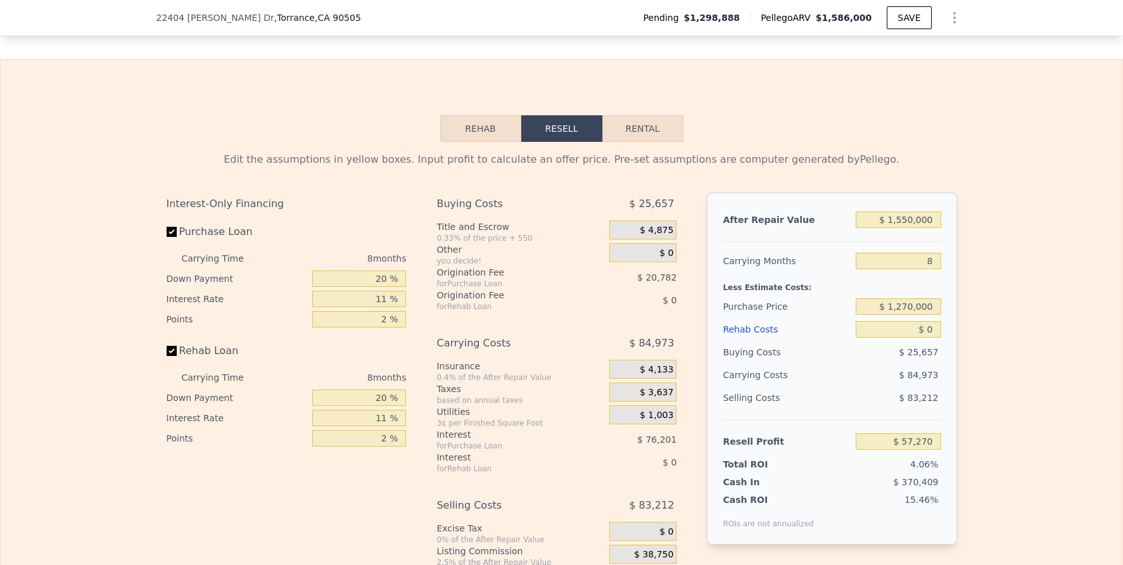
click at [1000, 342] on div "Edit the assumptions in yellow boxes. Input profit to calculate an offer price.…" at bounding box center [561, 377] width 1121 height 471
type input "$ 88,412"
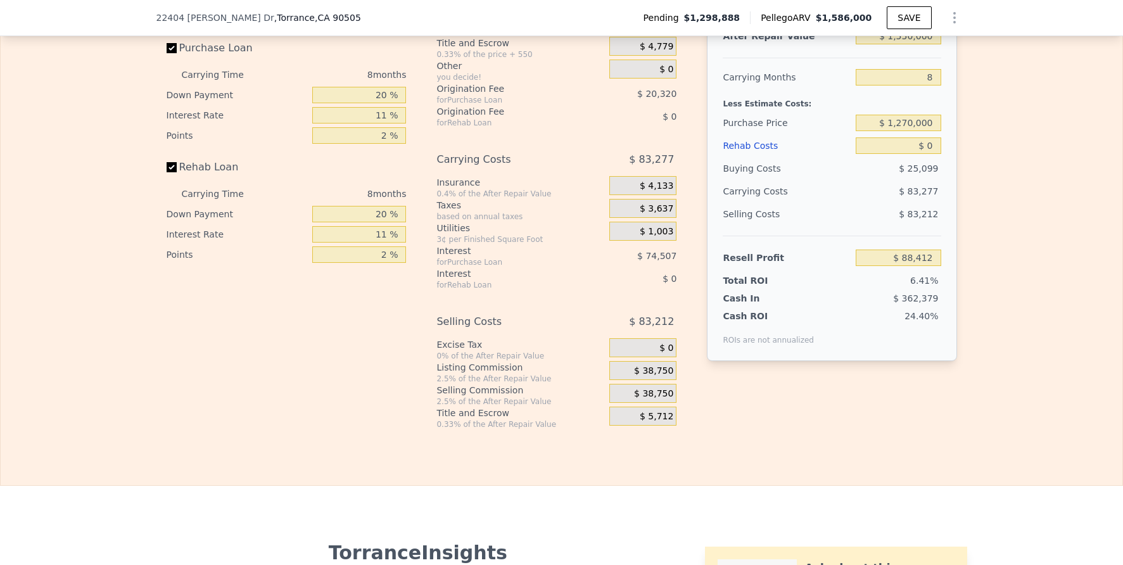
scroll to position [2014, 0]
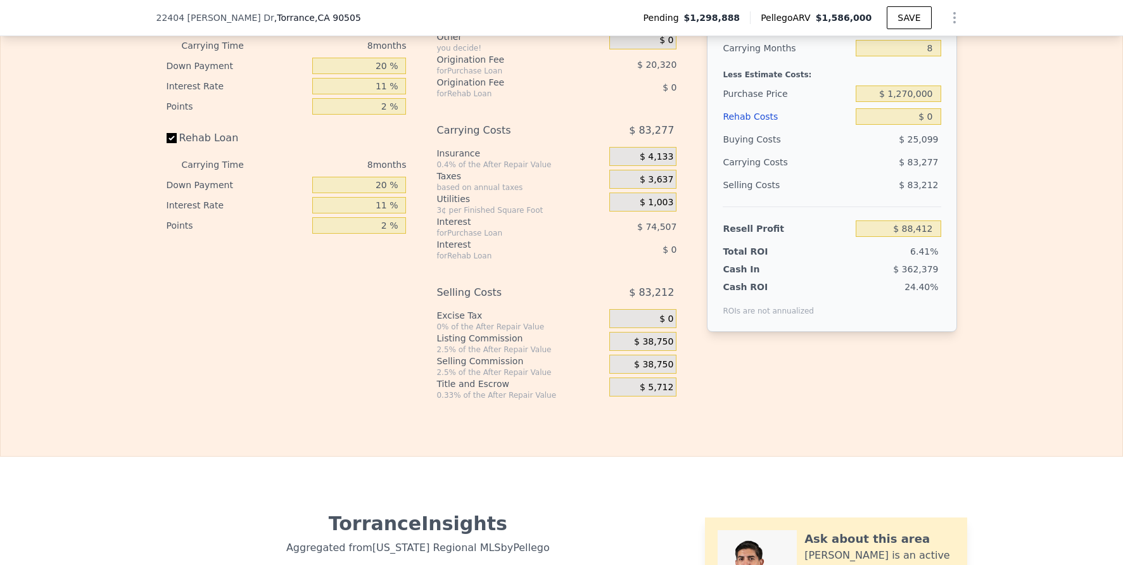
click at [636, 348] on span "$ 38,750" at bounding box center [653, 341] width 39 height 11
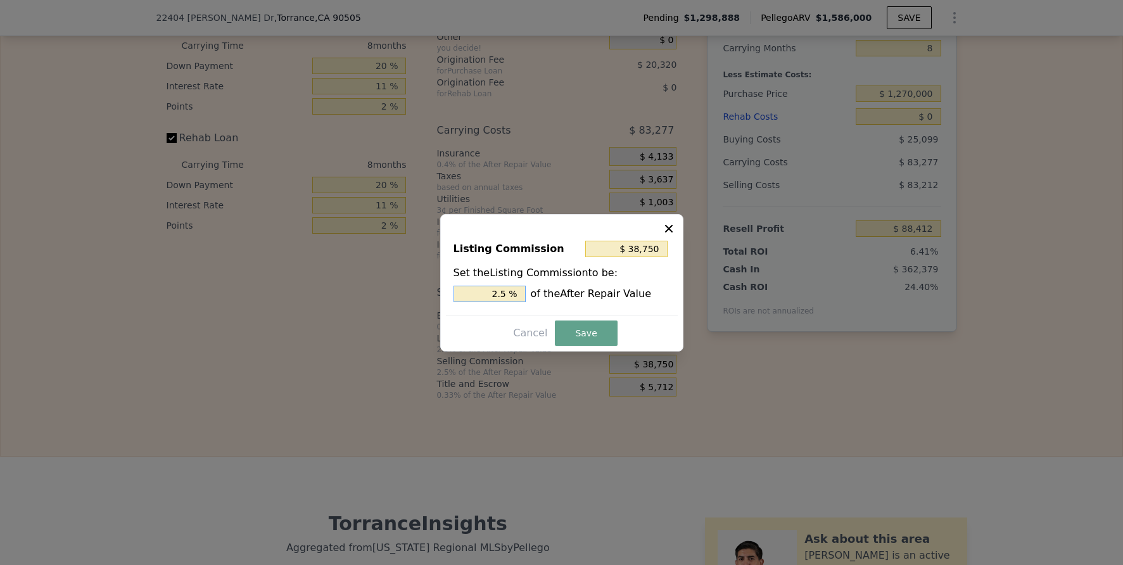
click at [489, 296] on input "2.5 %" at bounding box center [489, 294] width 72 height 16
type input "$ 15,500"
type input "1 %"
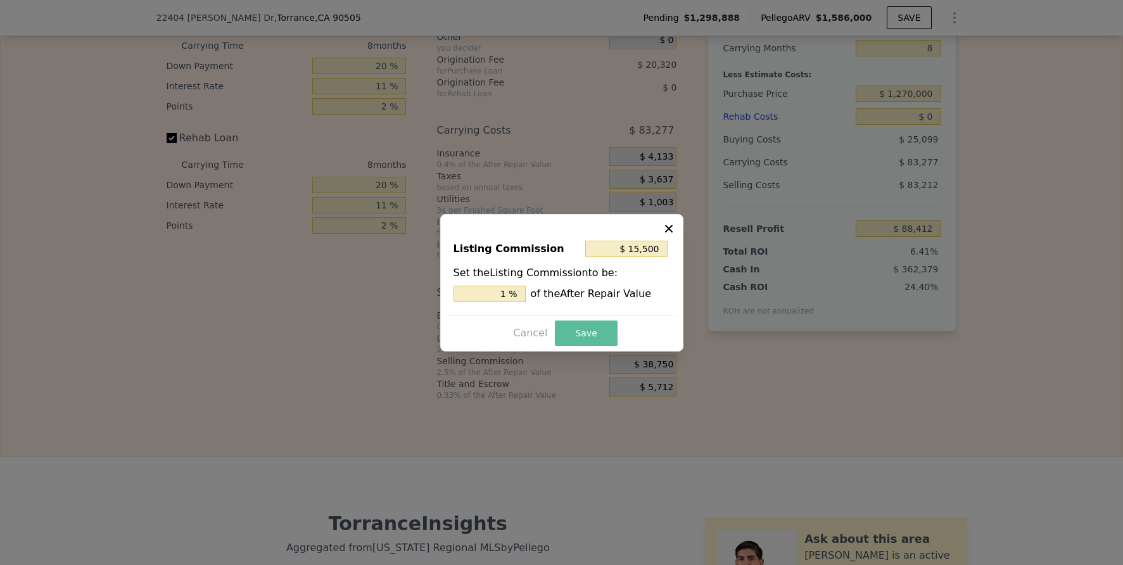
click at [609, 335] on button "Save" at bounding box center [586, 332] width 62 height 25
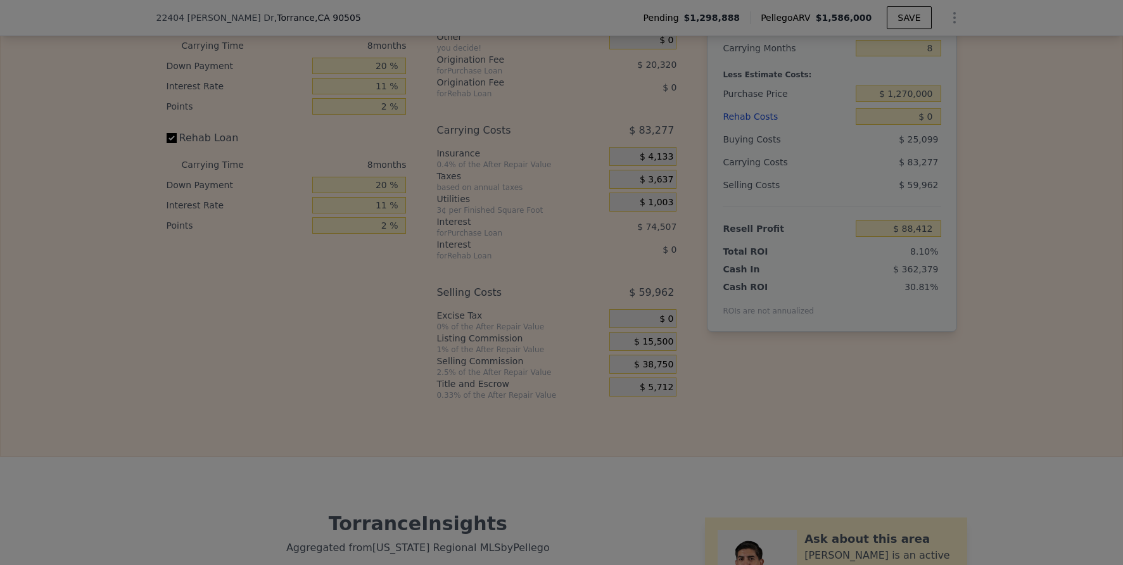
type input "$ 111,662"
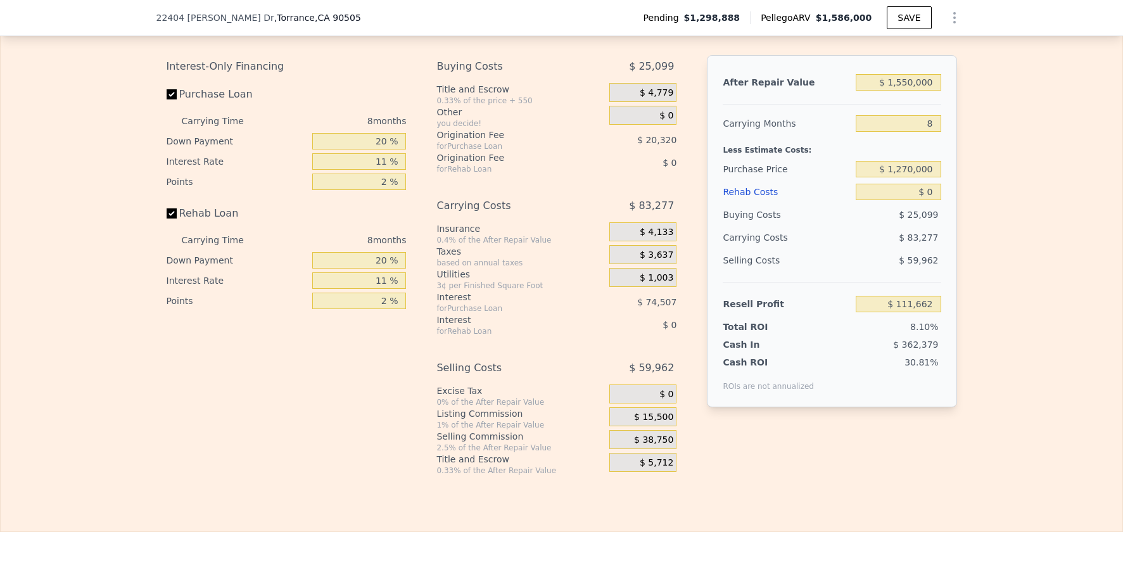
scroll to position [1928, 0]
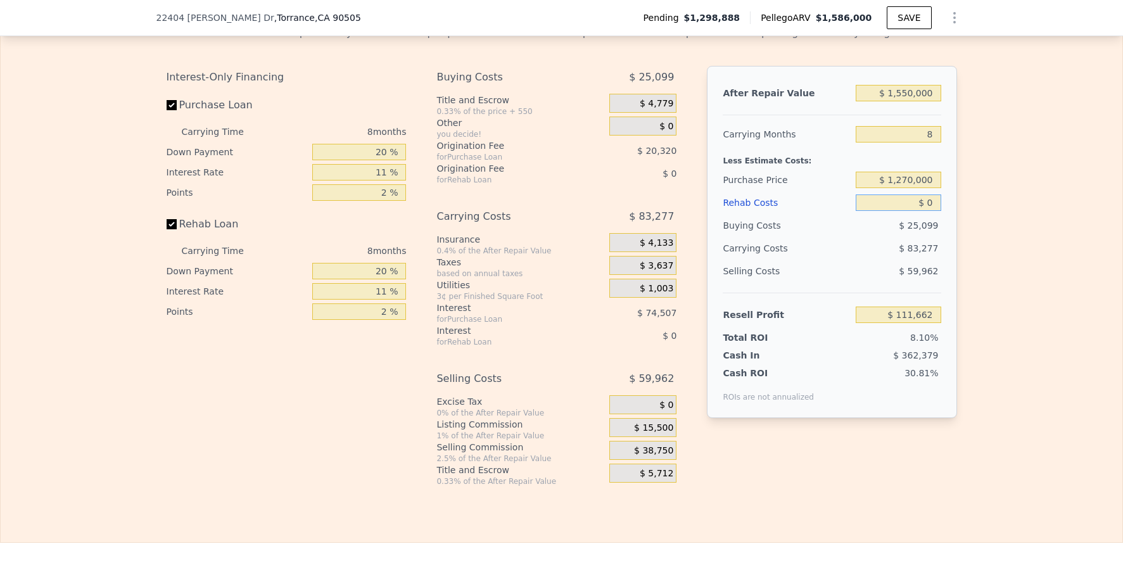
click at [907, 211] on input "$ 0" at bounding box center [898, 202] width 85 height 16
type input "$ 1"
type input "$ 111,661"
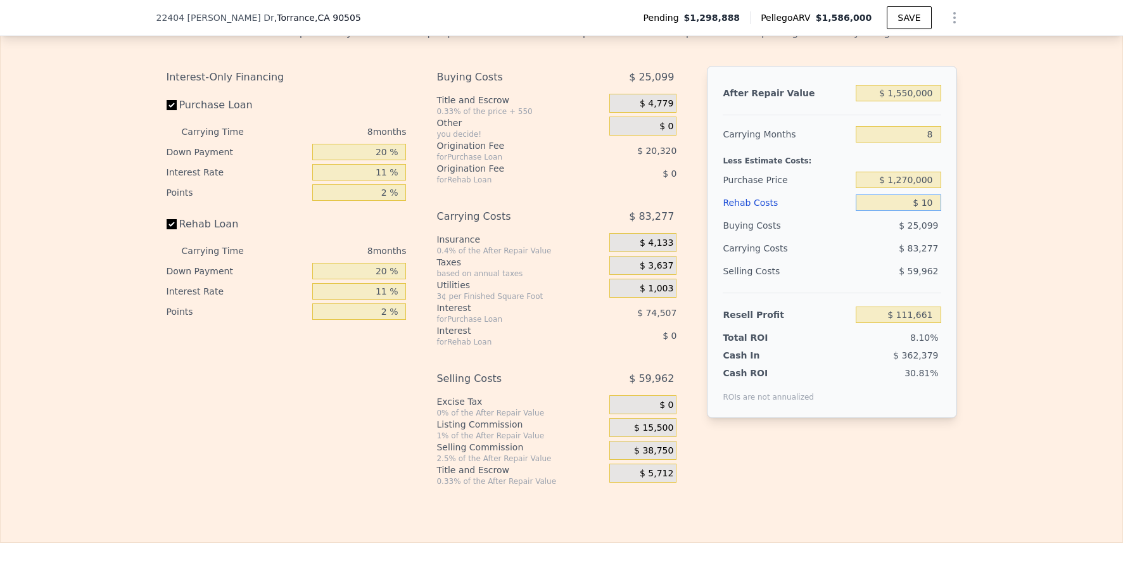
type input "$ 100"
type input "$ 111,552"
type input "$ 100,000"
type input "$ 4,198"
type input "$ 100,000"
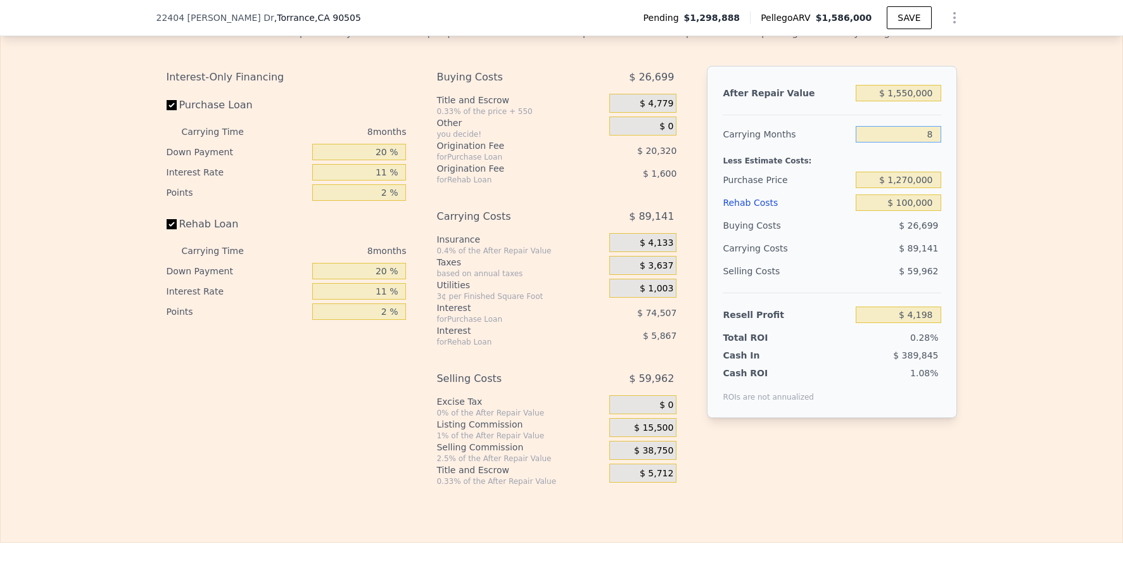
click at [921, 142] on input "8" at bounding box center [898, 134] width 85 height 16
type input "6"
type input "$ 26,483"
click at [1016, 218] on div "Edit the assumptions in yellow boxes. Input profit to calculate an offer price.…" at bounding box center [561, 250] width 1121 height 471
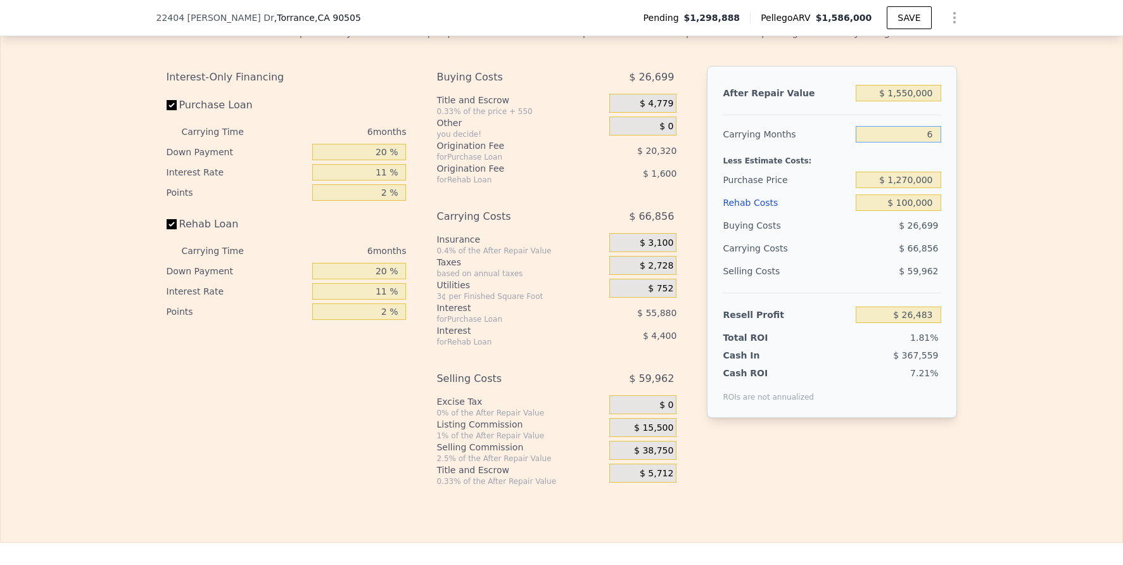
click at [923, 142] on input "6" at bounding box center [898, 134] width 85 height 16
type input "4"
type input "$ 48,769"
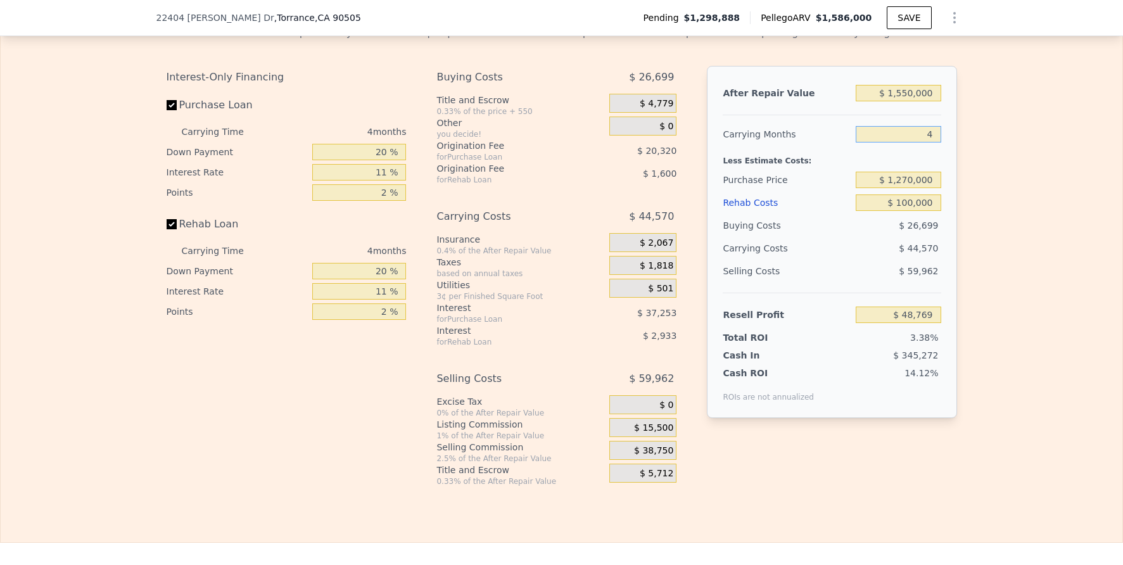
type input "4"
click at [1025, 162] on div "Edit the assumptions in yellow boxes. Input profit to calculate an offer price.…" at bounding box center [561, 250] width 1121 height 471
type input "$ 1,586,000"
type input "8"
type input "$ 0"
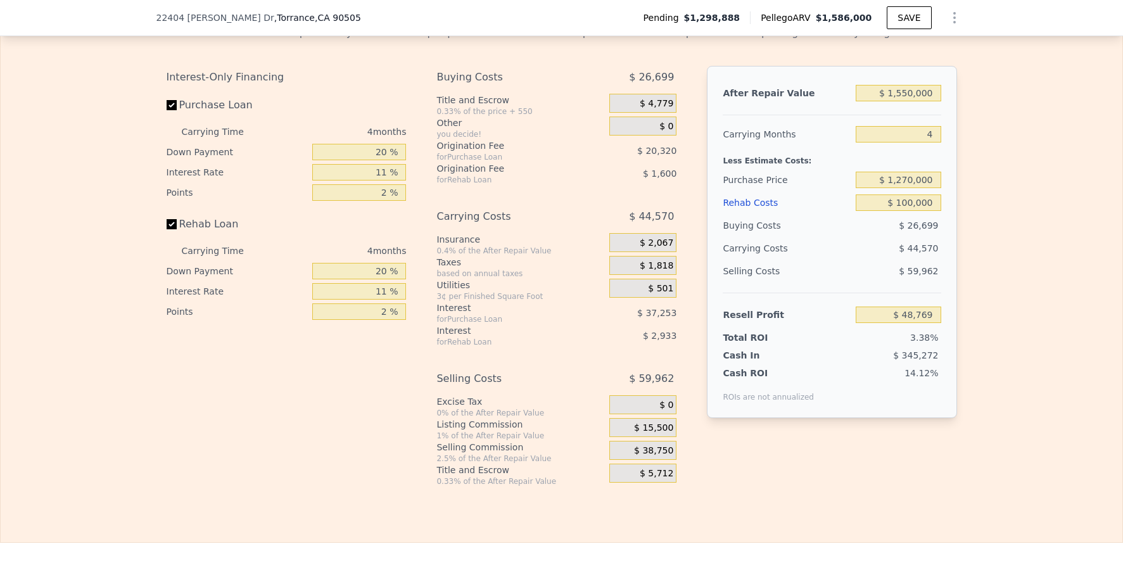
type input "$ 91,255"
